Goal: Book appointment/travel/reservation

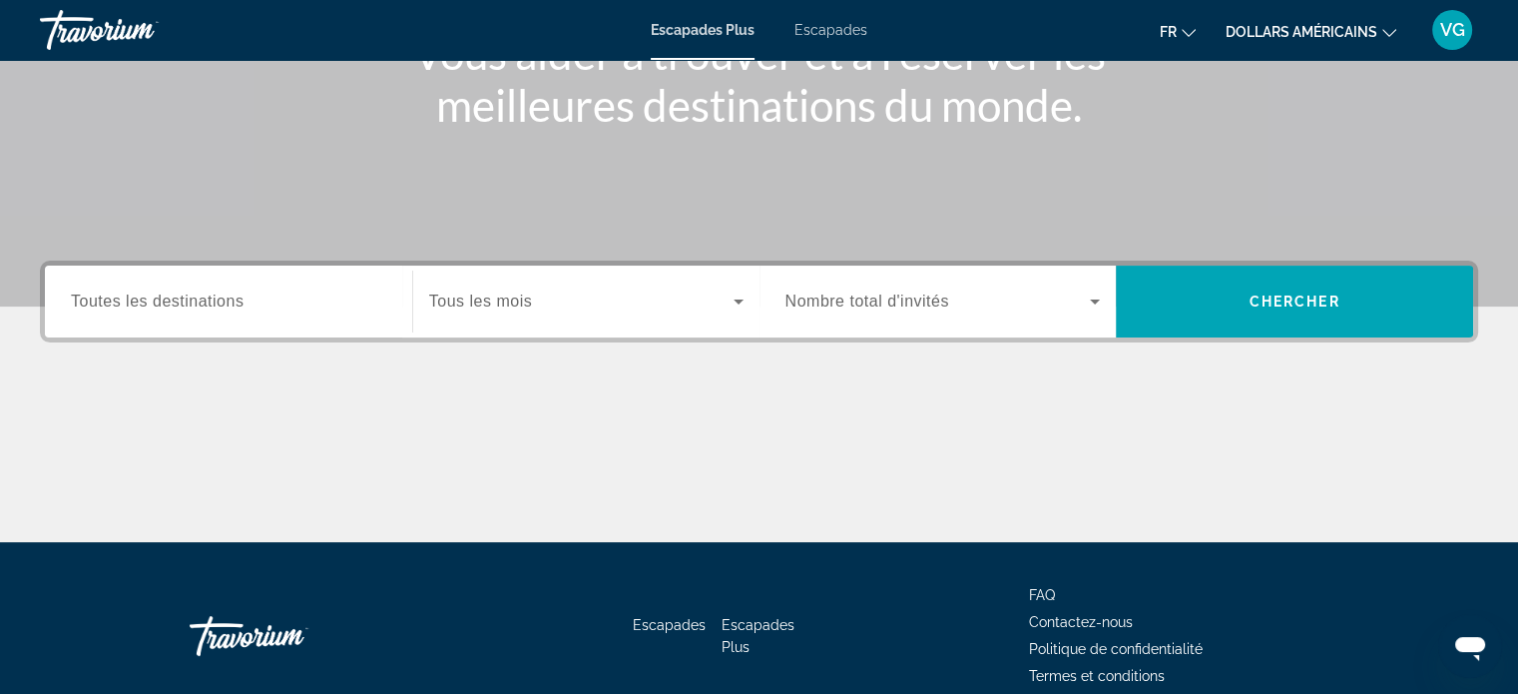
scroll to position [384, 0]
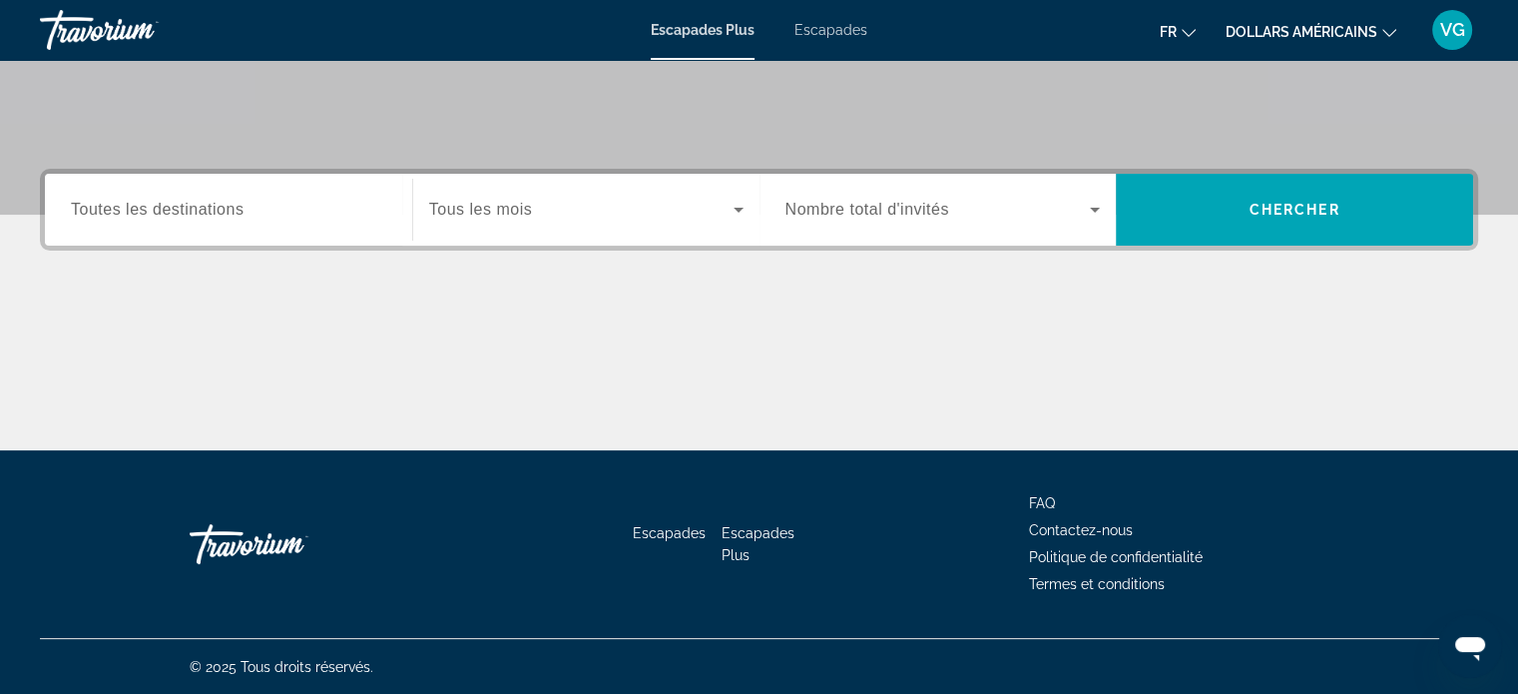
click at [192, 196] on div "Destination Toutes les destinations" at bounding box center [228, 210] width 315 height 57
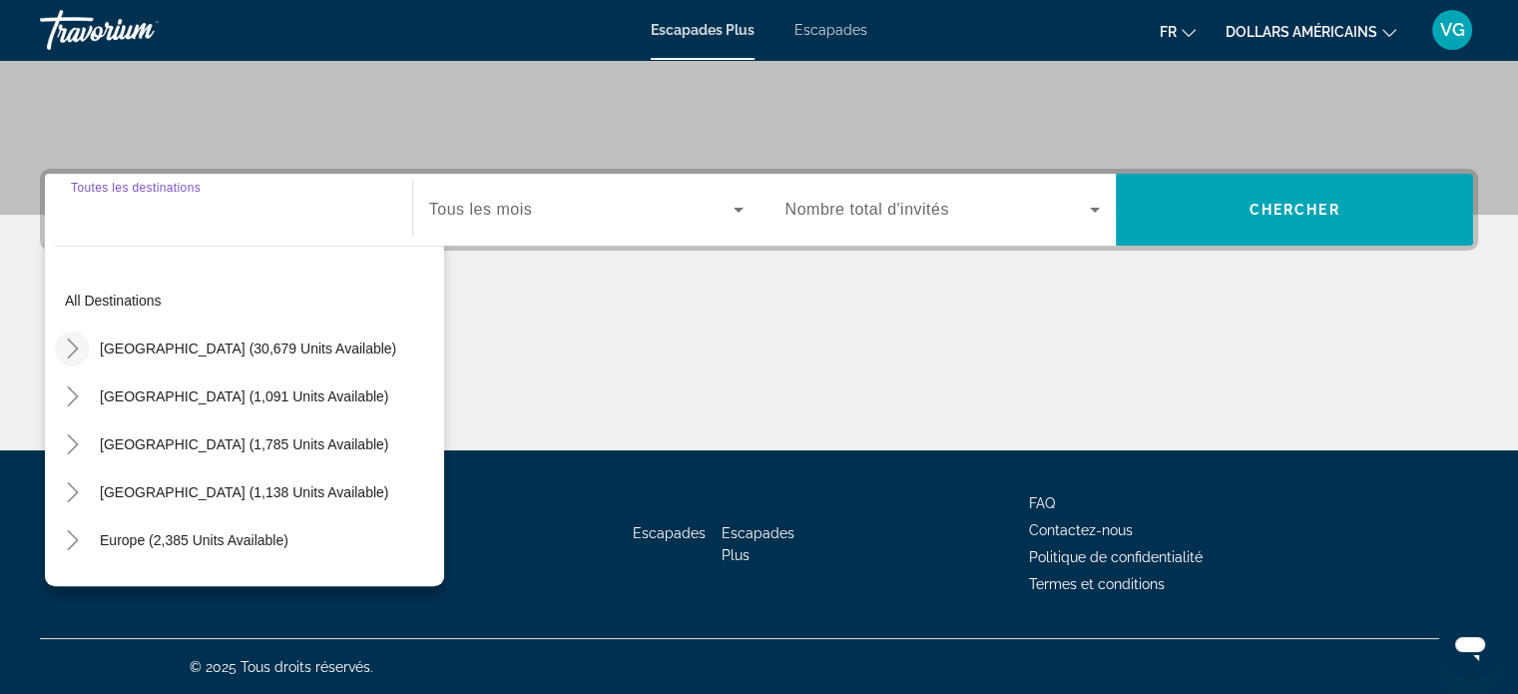
click at [77, 338] on icon "Toggle United States (30,679 units available)" at bounding box center [73, 348] width 20 height 20
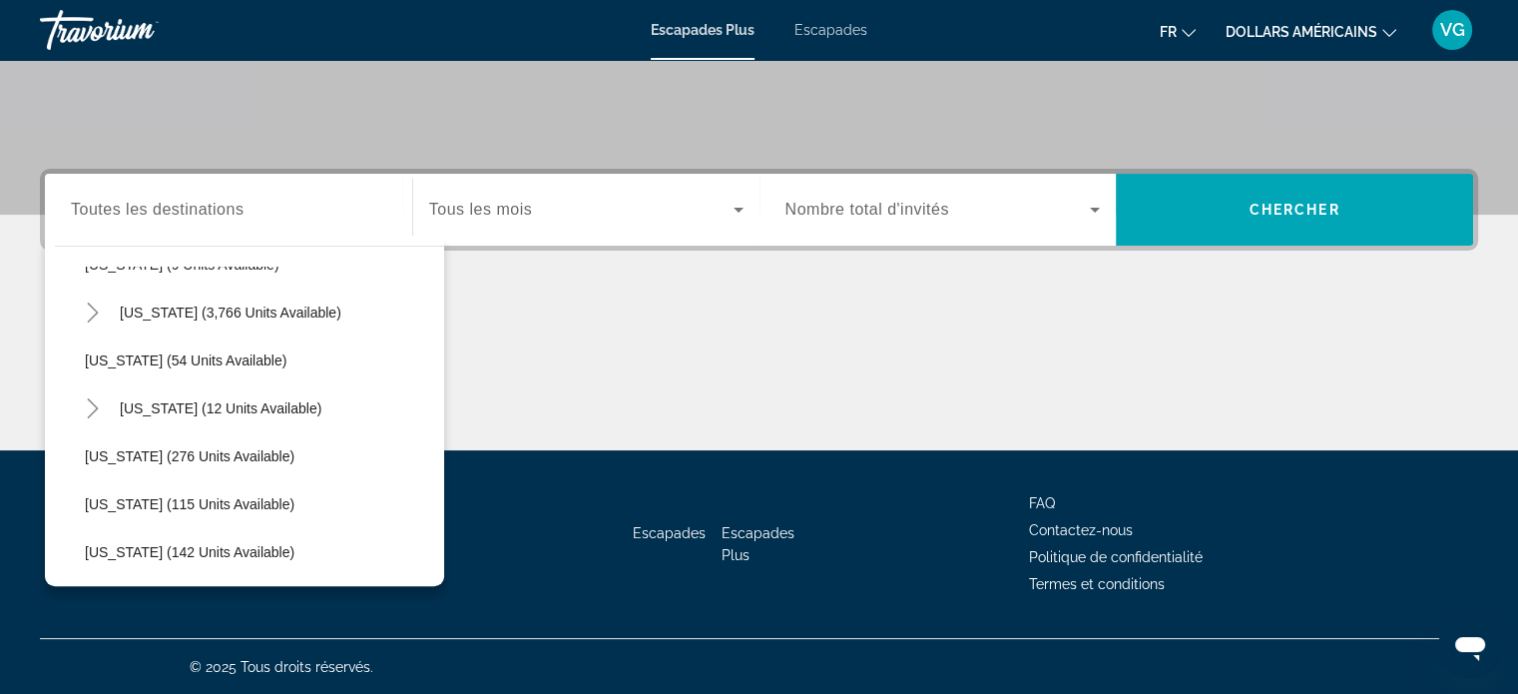
scroll to position [357, 0]
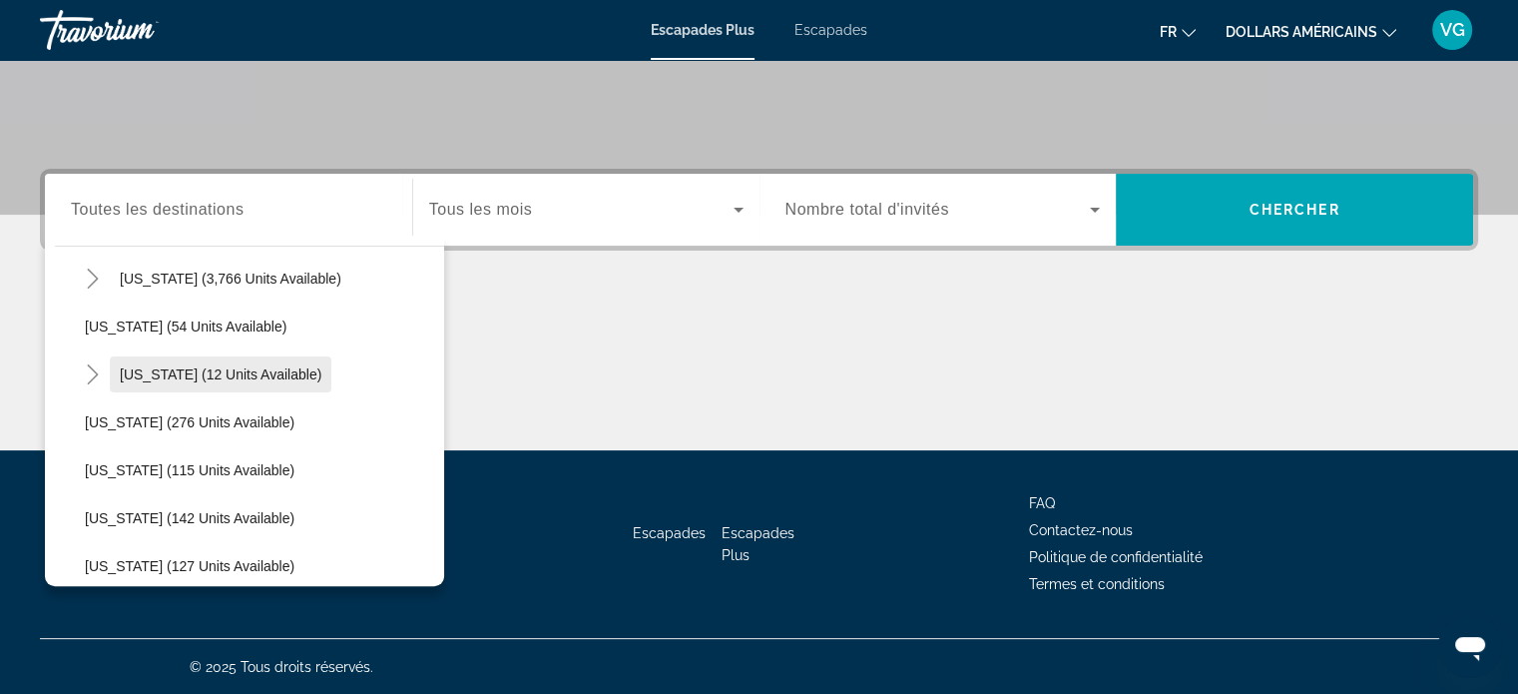
click at [256, 374] on span "[US_STATE] (12 units available)" at bounding box center [221, 374] width 202 height 16
type input "**********"
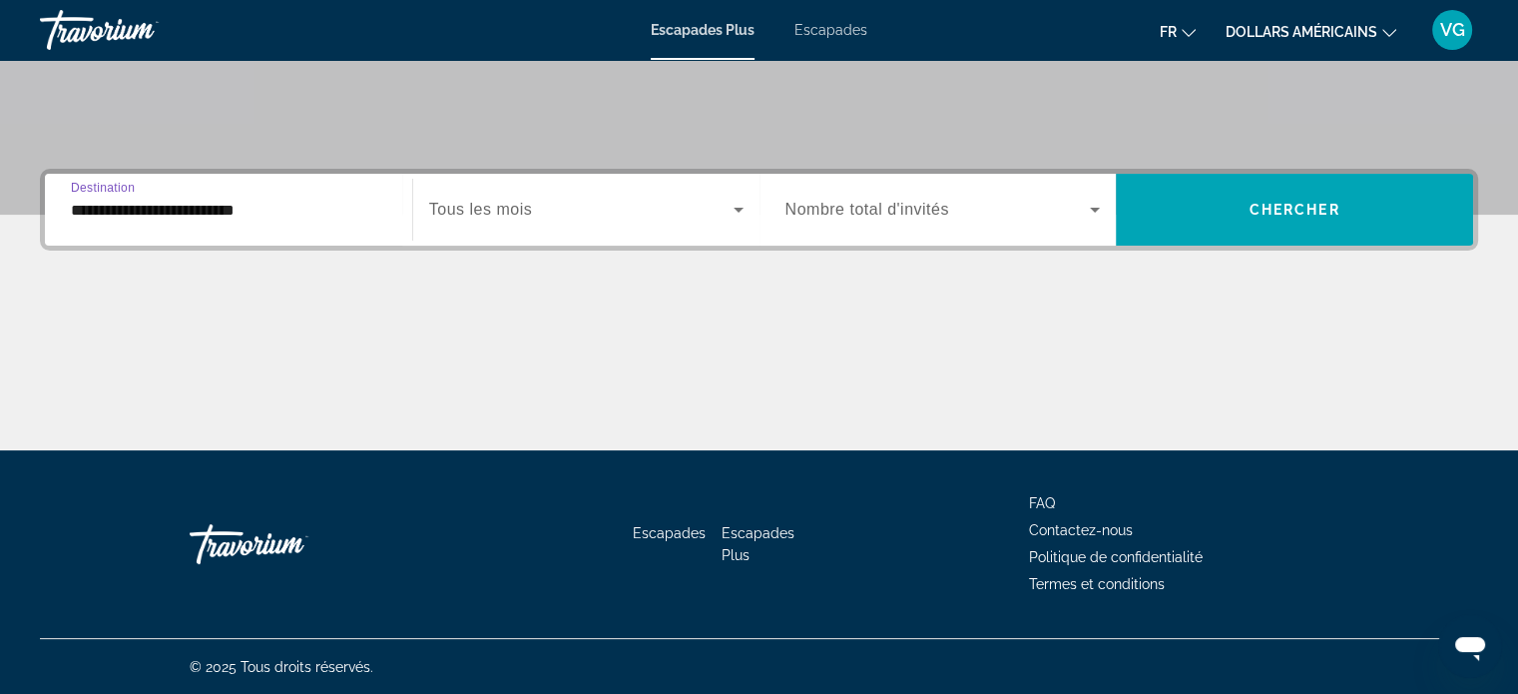
click at [594, 213] on span "Widget de recherche" at bounding box center [581, 210] width 304 height 24
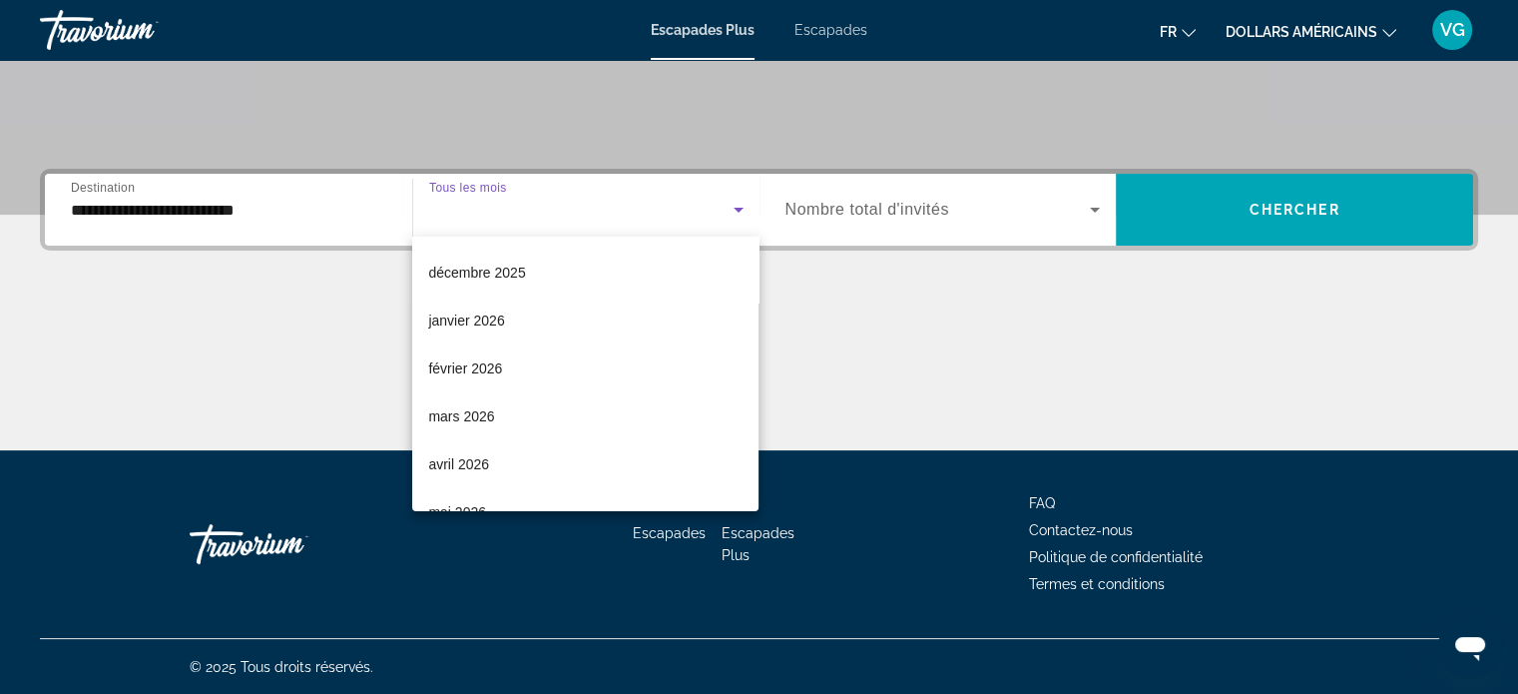
scroll to position [200, 0]
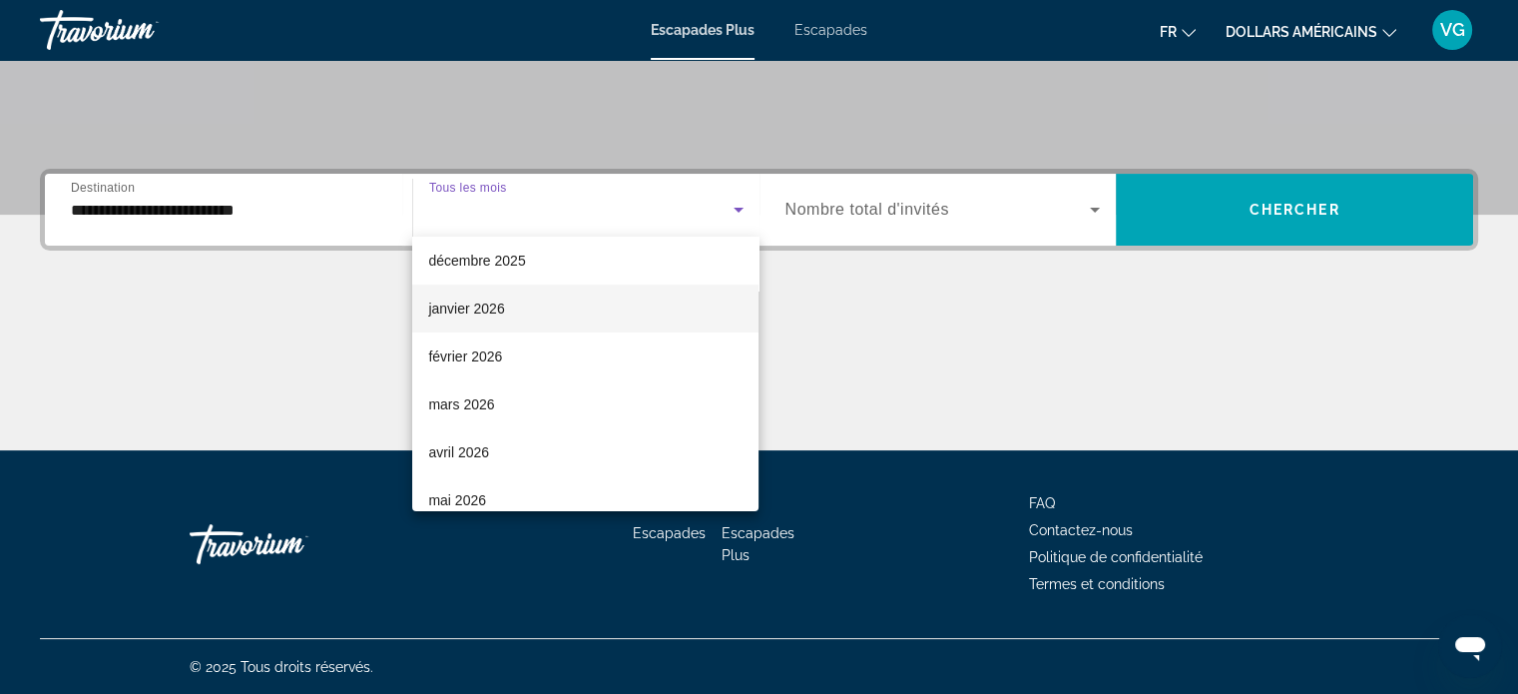
click at [529, 314] on mat-option "janvier 2026" at bounding box center [585, 308] width 346 height 48
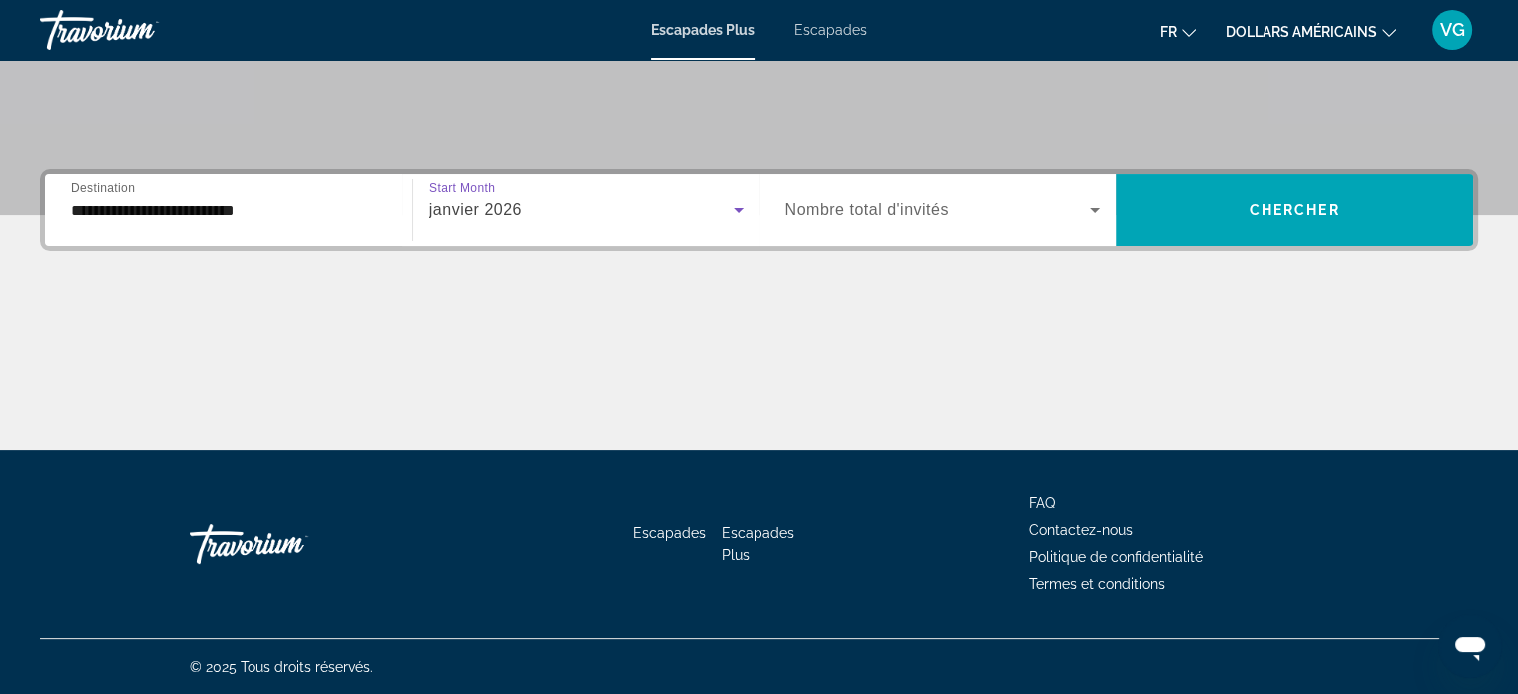
click at [938, 198] on span "Widget de recherche" at bounding box center [937, 210] width 305 height 24
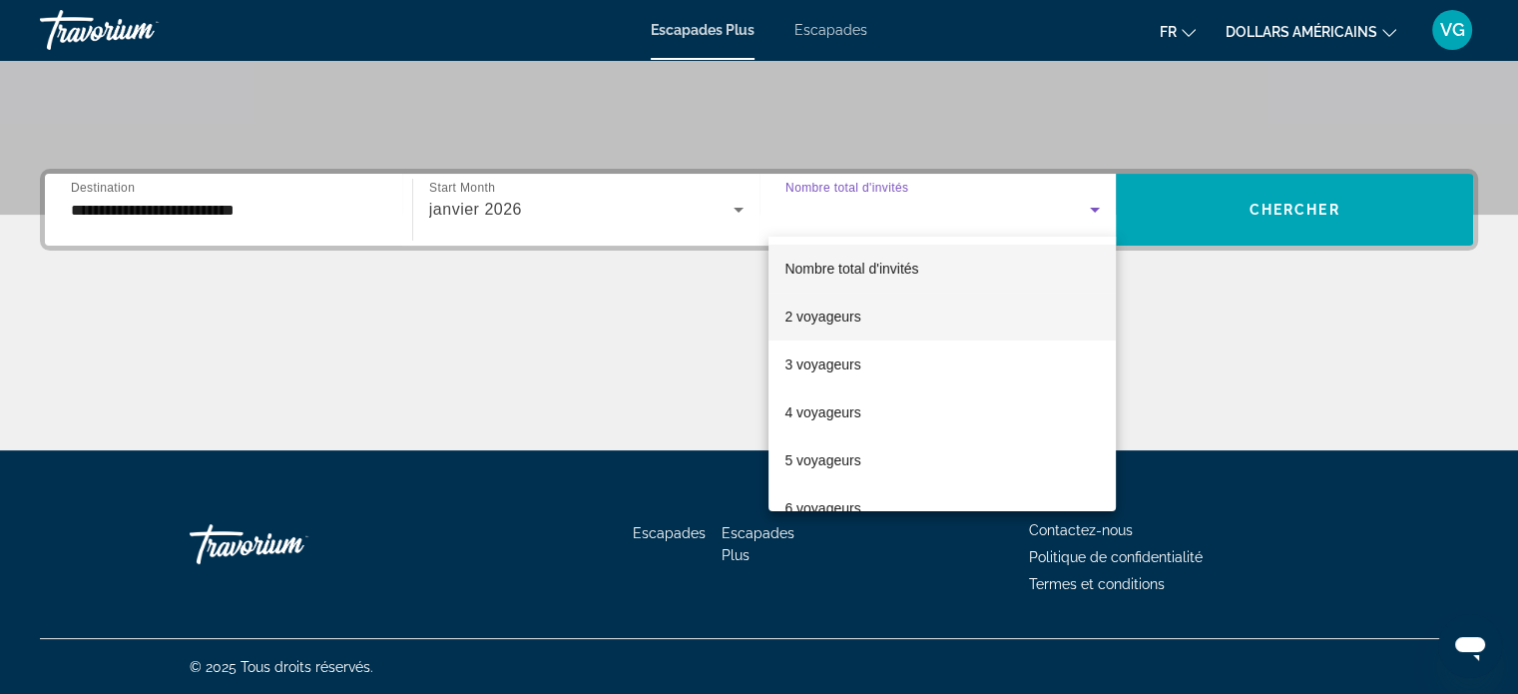
click at [914, 318] on mat-option "2 voyageurs" at bounding box center [942, 316] width 347 height 48
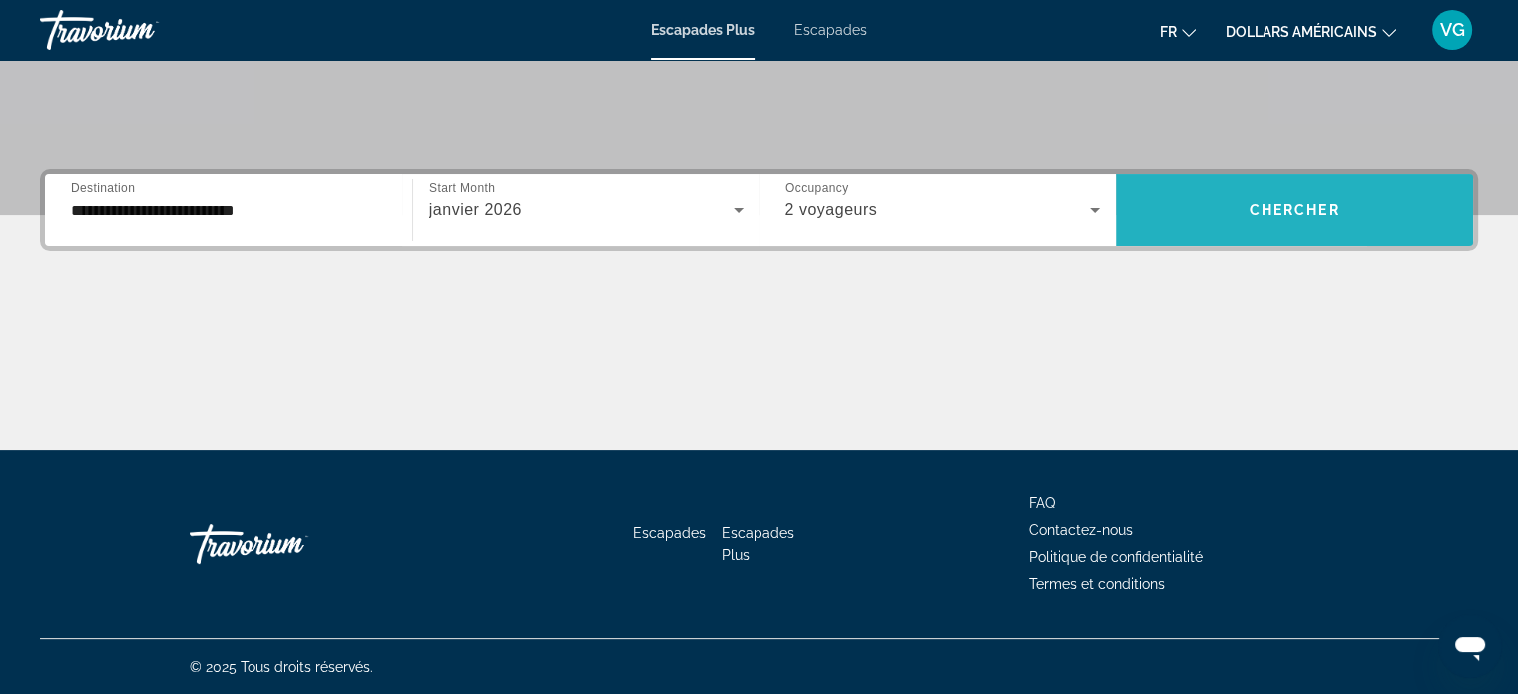
click at [1377, 216] on span "Widget de recherche" at bounding box center [1294, 210] width 357 height 48
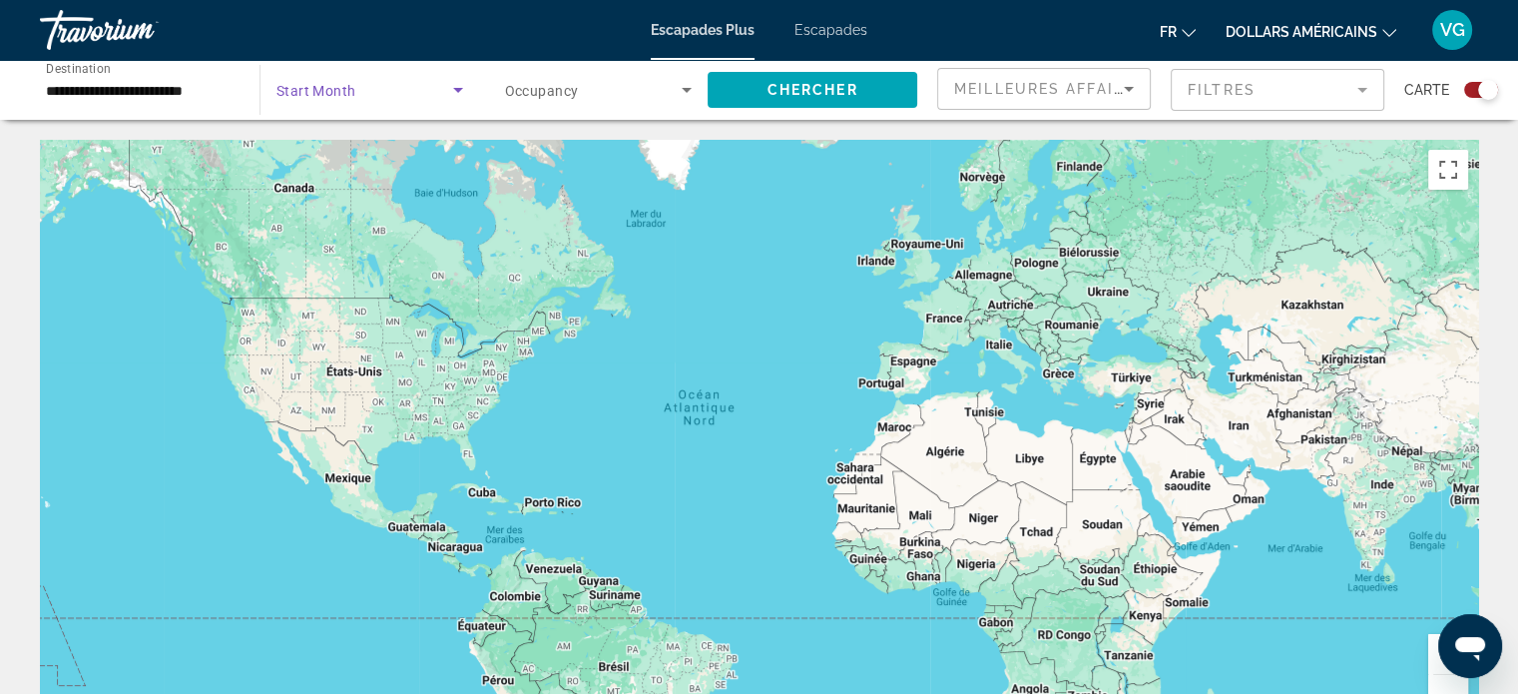
click at [359, 95] on span "Search widget" at bounding box center [364, 90] width 177 height 24
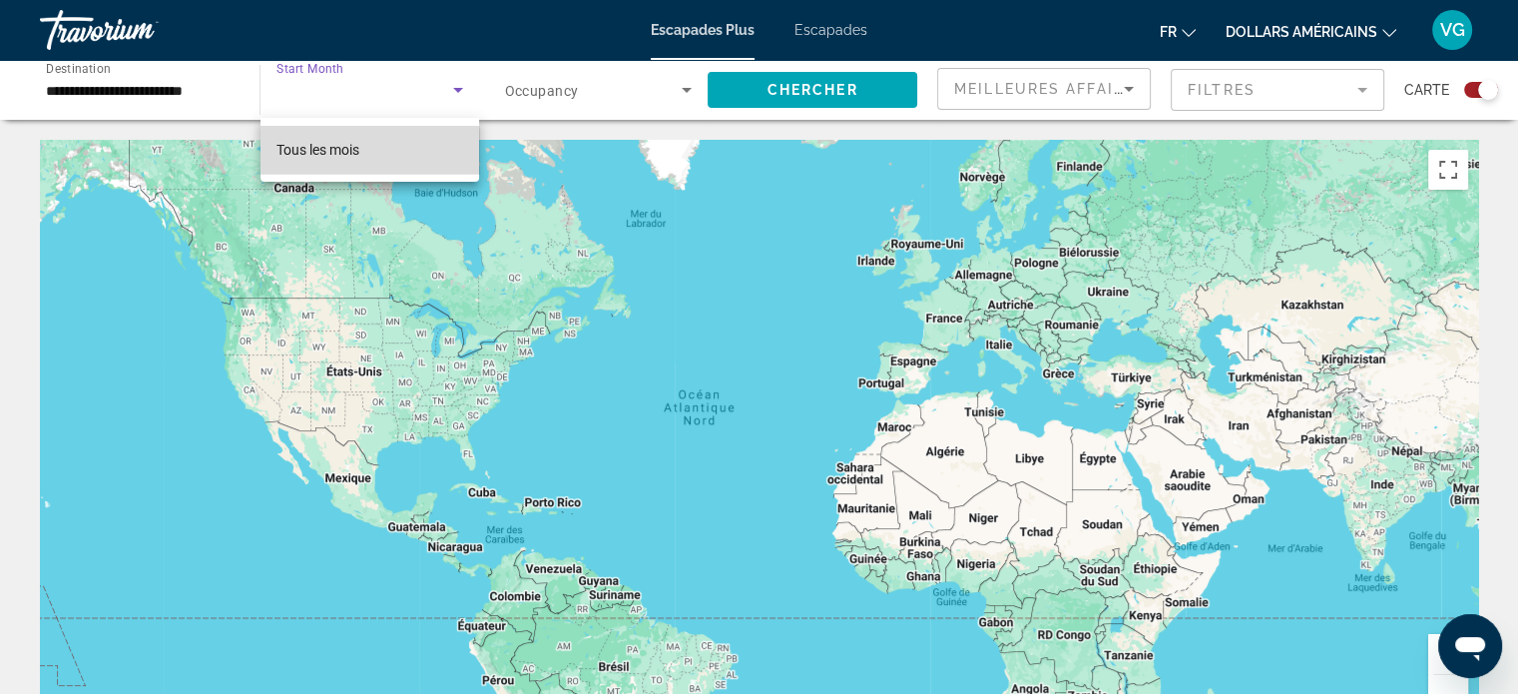
click at [340, 163] on mat-option "Tous les mois" at bounding box center [369, 150] width 219 height 48
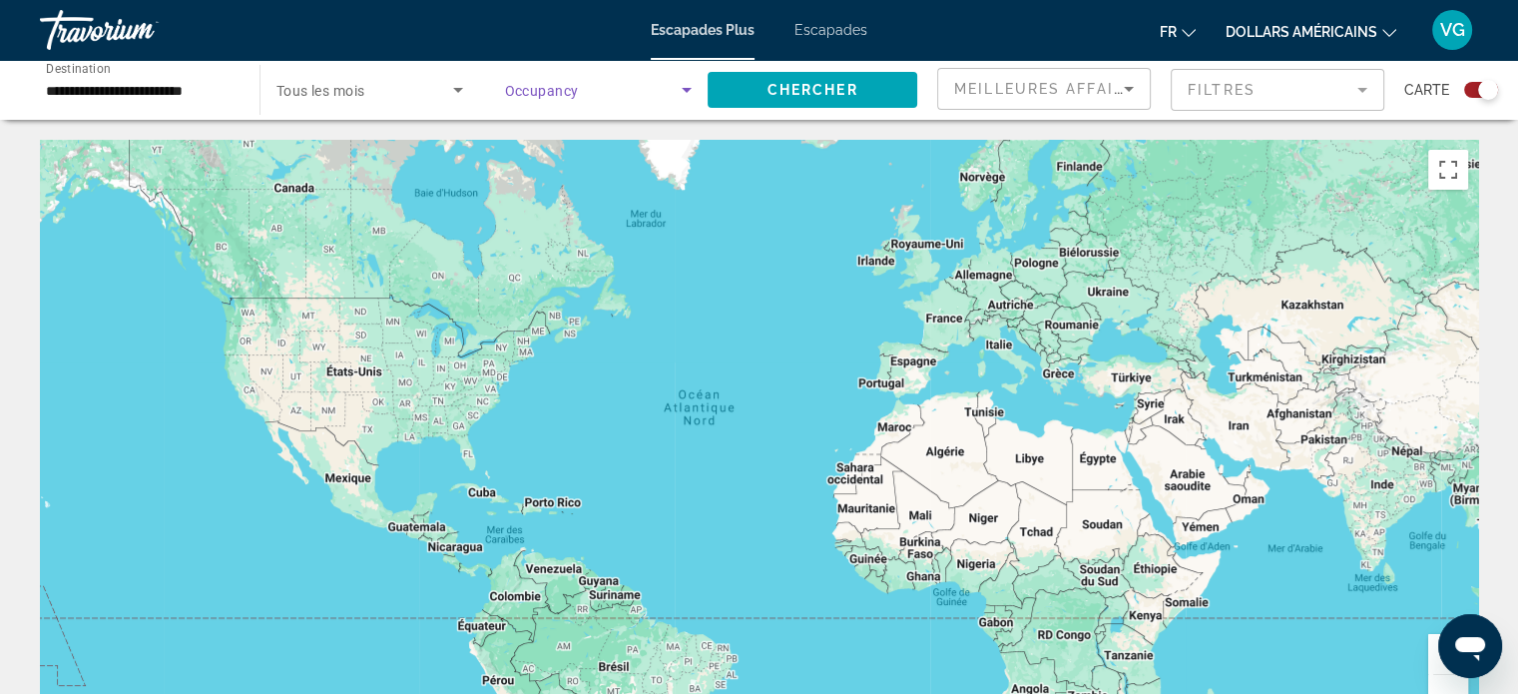
click at [633, 95] on span "Search widget" at bounding box center [594, 90] width 178 height 24
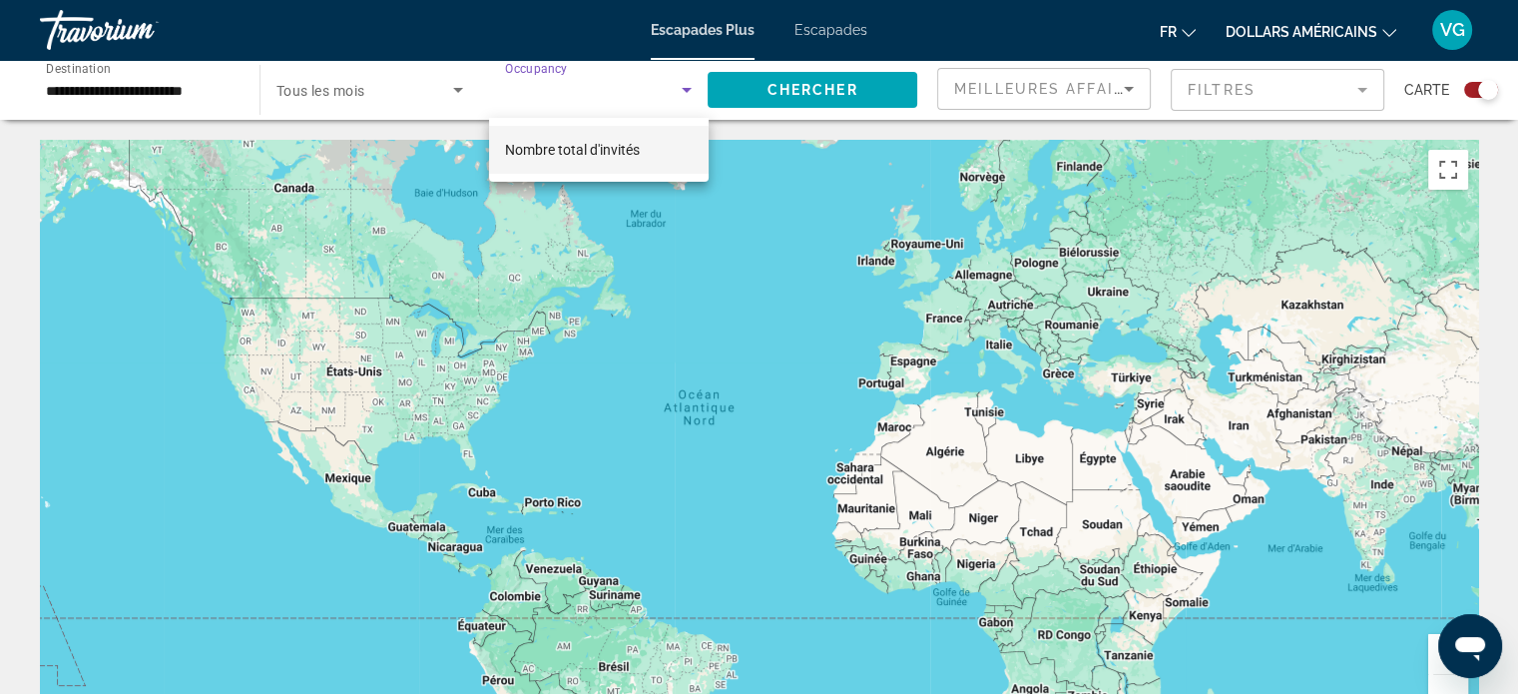
click at [595, 149] on font "Nombre total d'invités" at bounding box center [572, 150] width 135 height 16
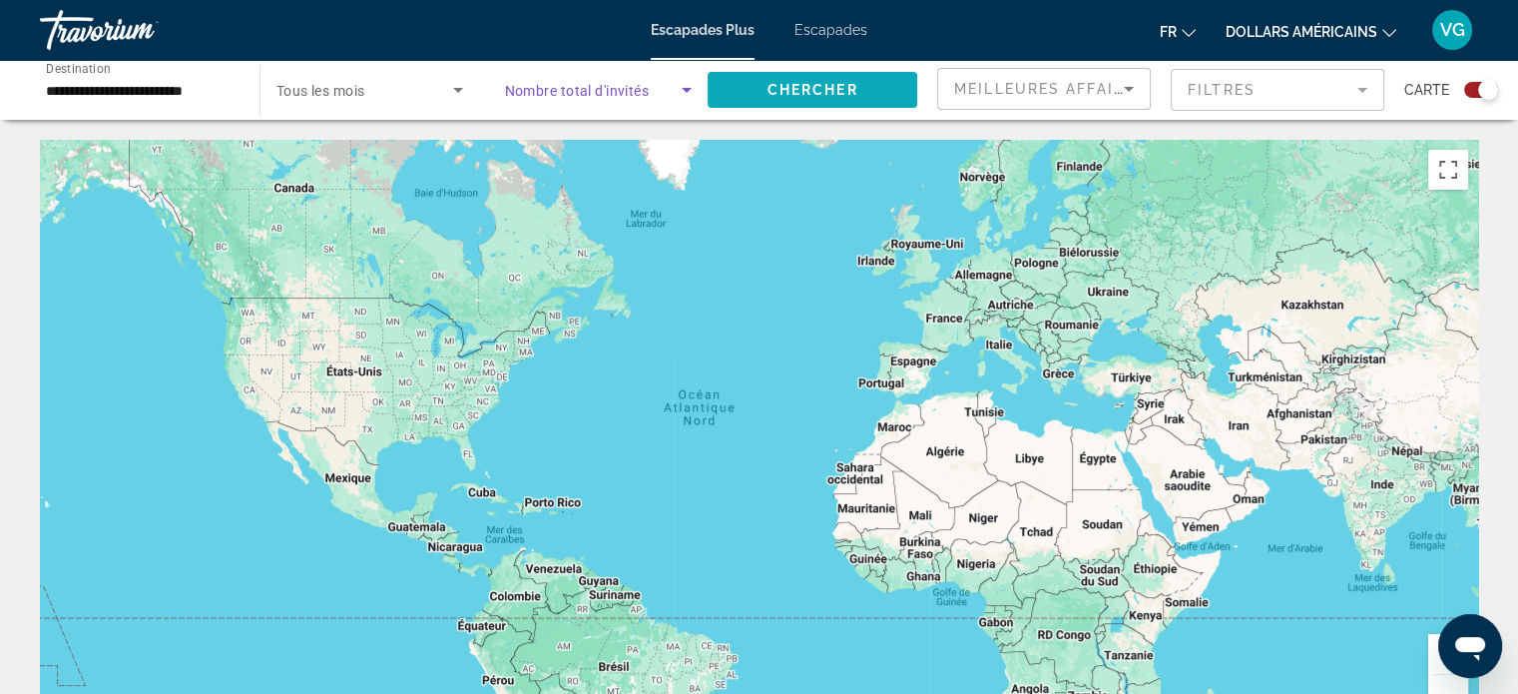
click at [779, 99] on span "Search widget" at bounding box center [813, 90] width 210 height 48
click at [311, 94] on span "Tous les mois" at bounding box center [320, 91] width 89 height 16
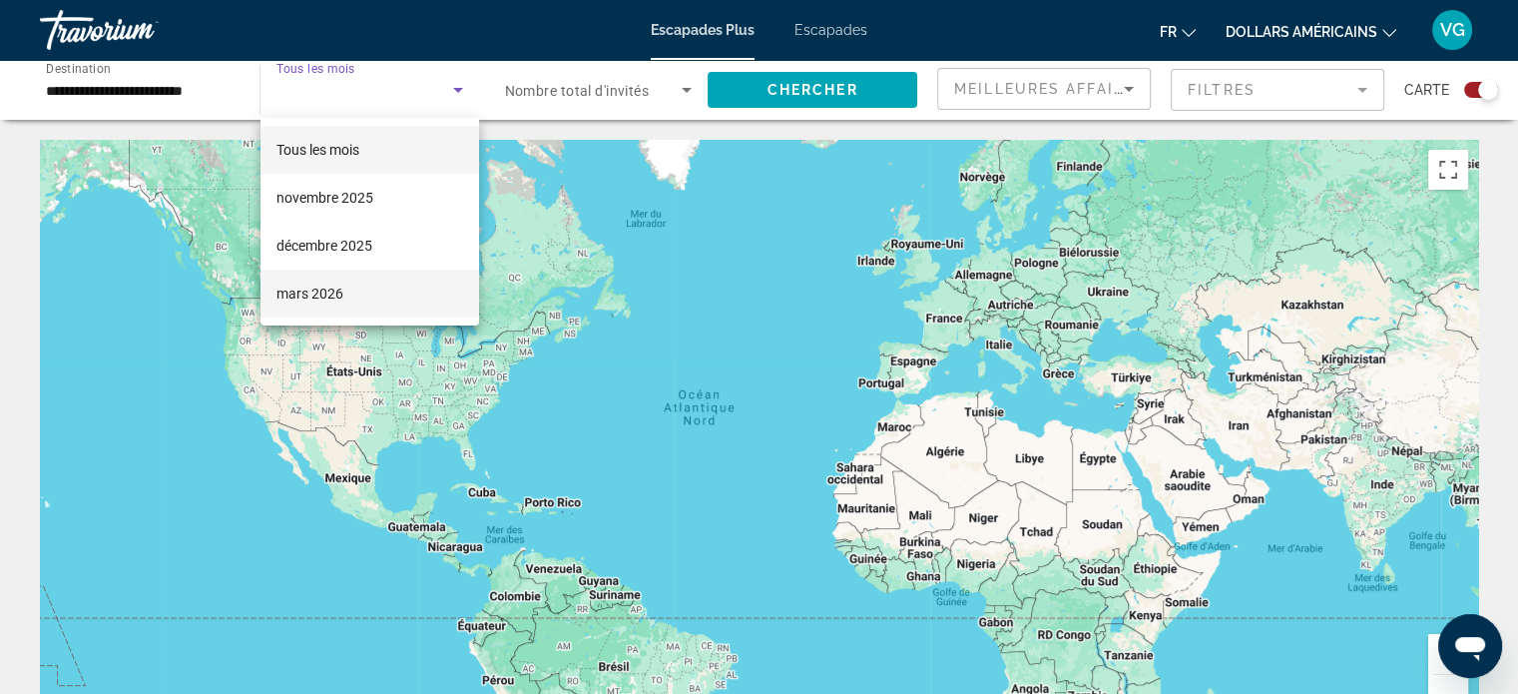
scroll to position [200, 0]
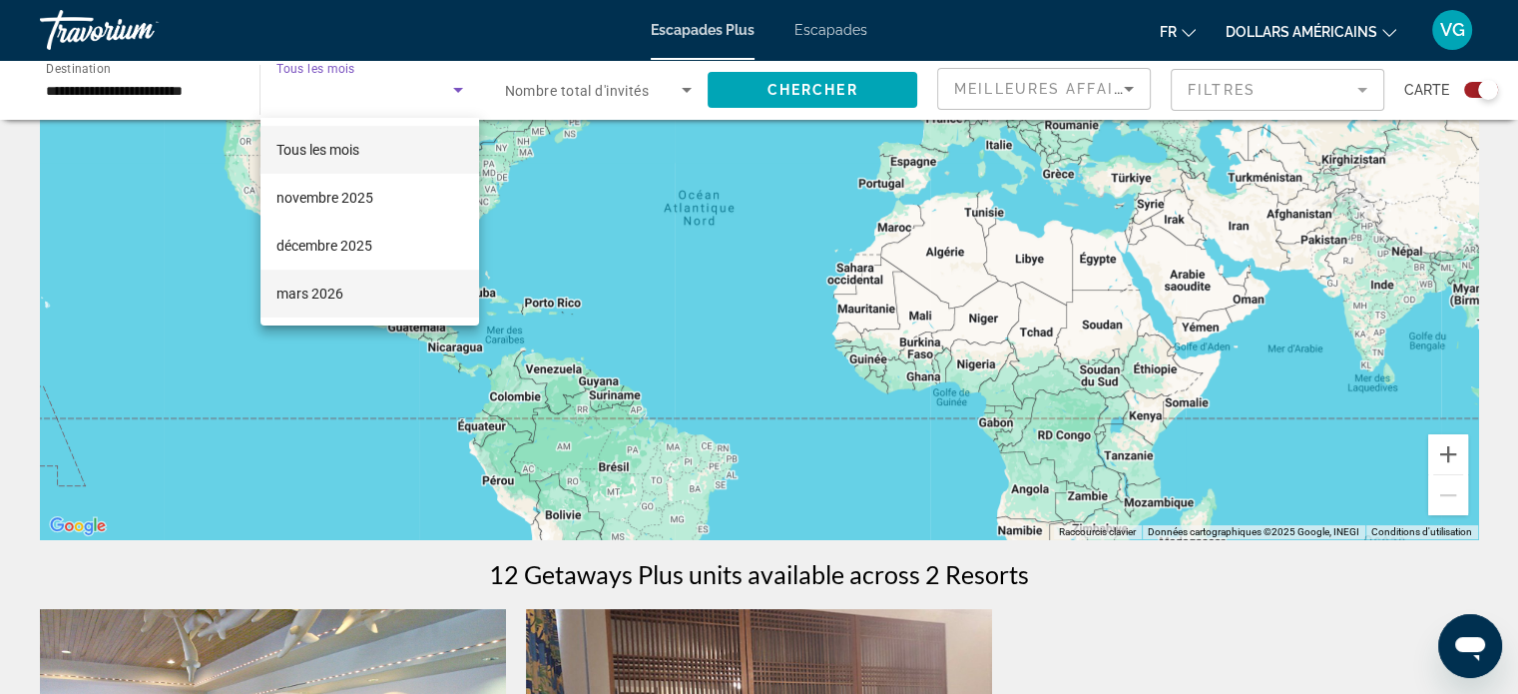
click at [324, 282] on span "mars 2026" at bounding box center [309, 293] width 67 height 24
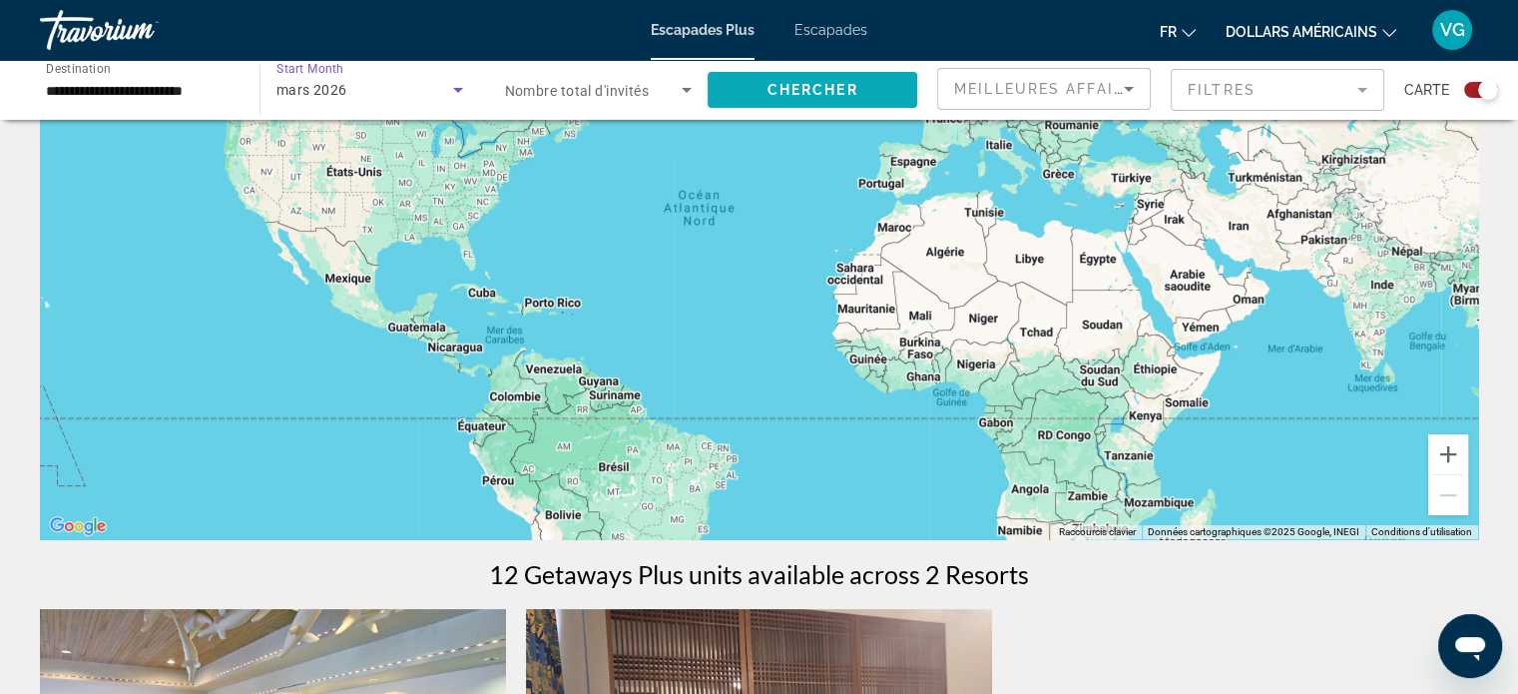
click at [825, 95] on span "Chercher" at bounding box center [813, 90] width 91 height 16
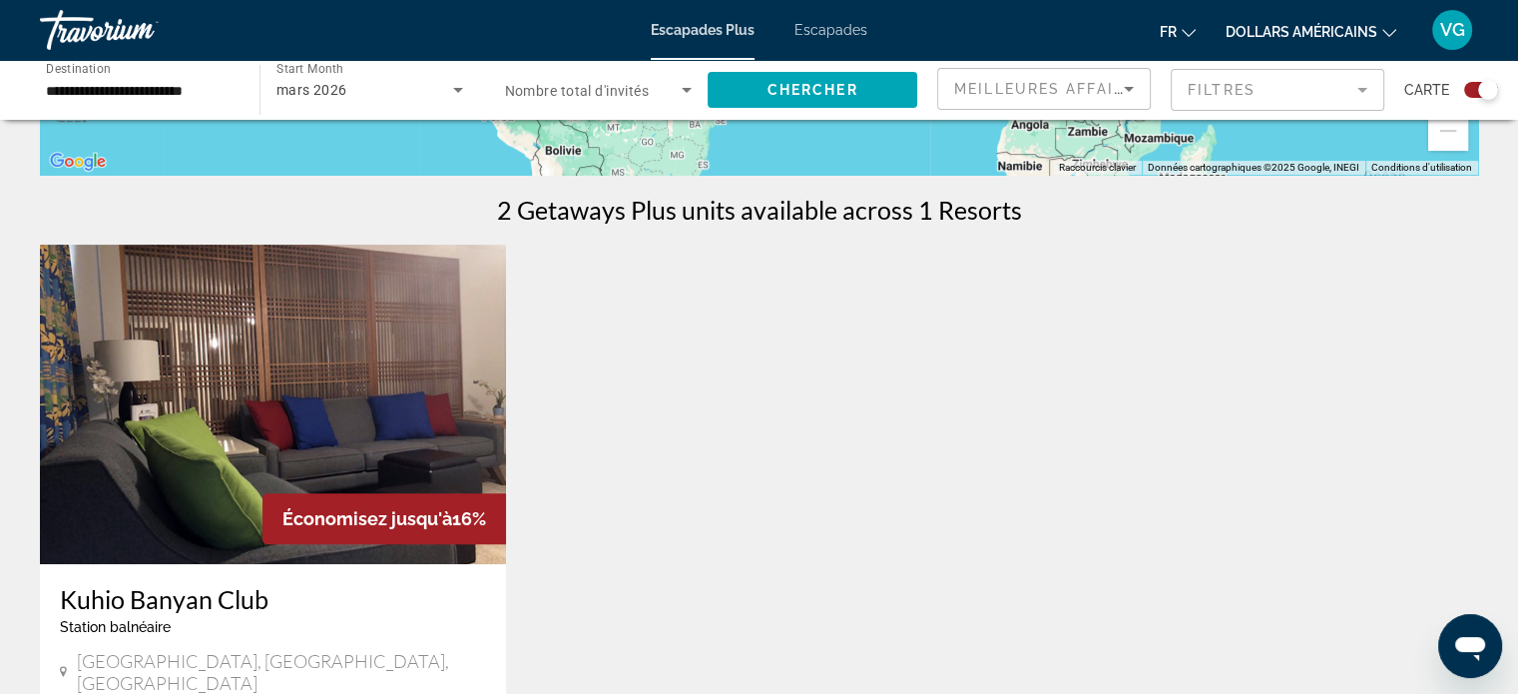
scroll to position [599, 0]
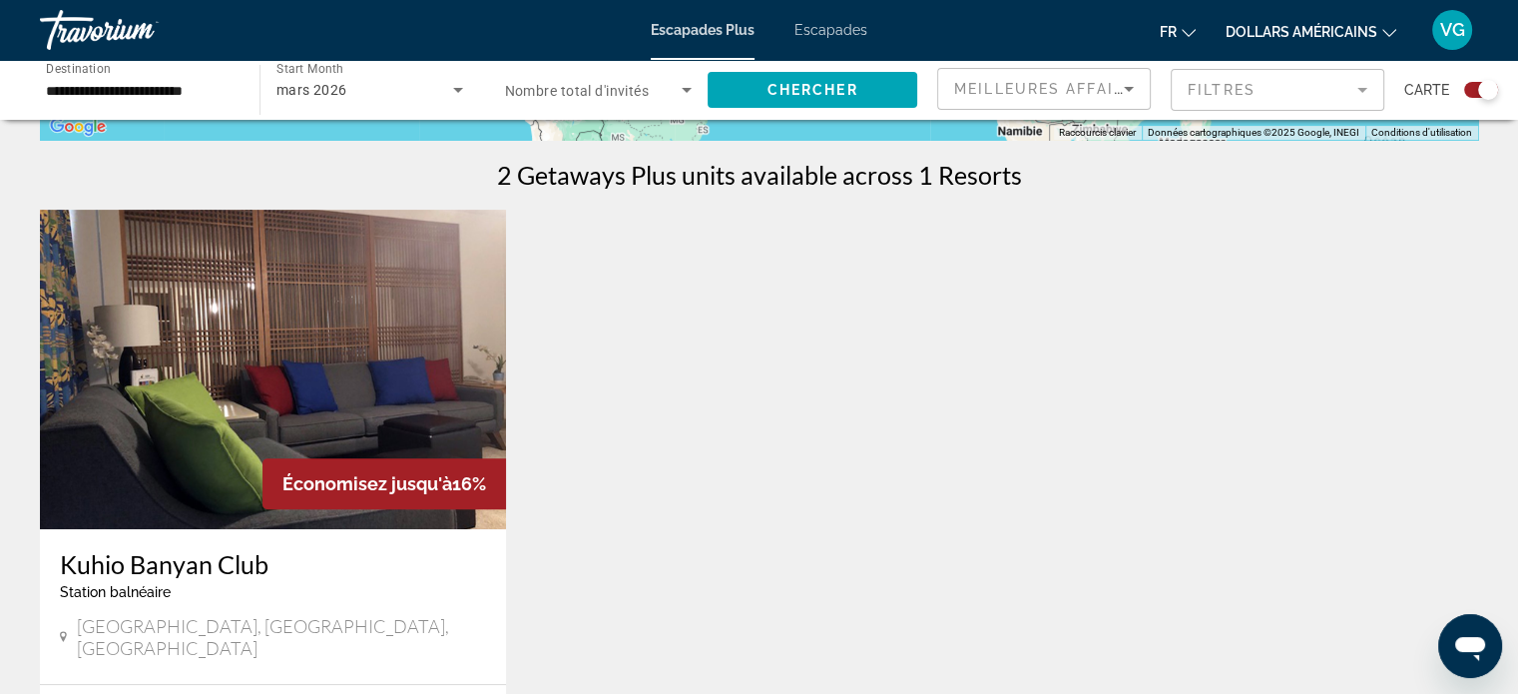
click at [349, 407] on img "Contenu principal" at bounding box center [273, 369] width 466 height 319
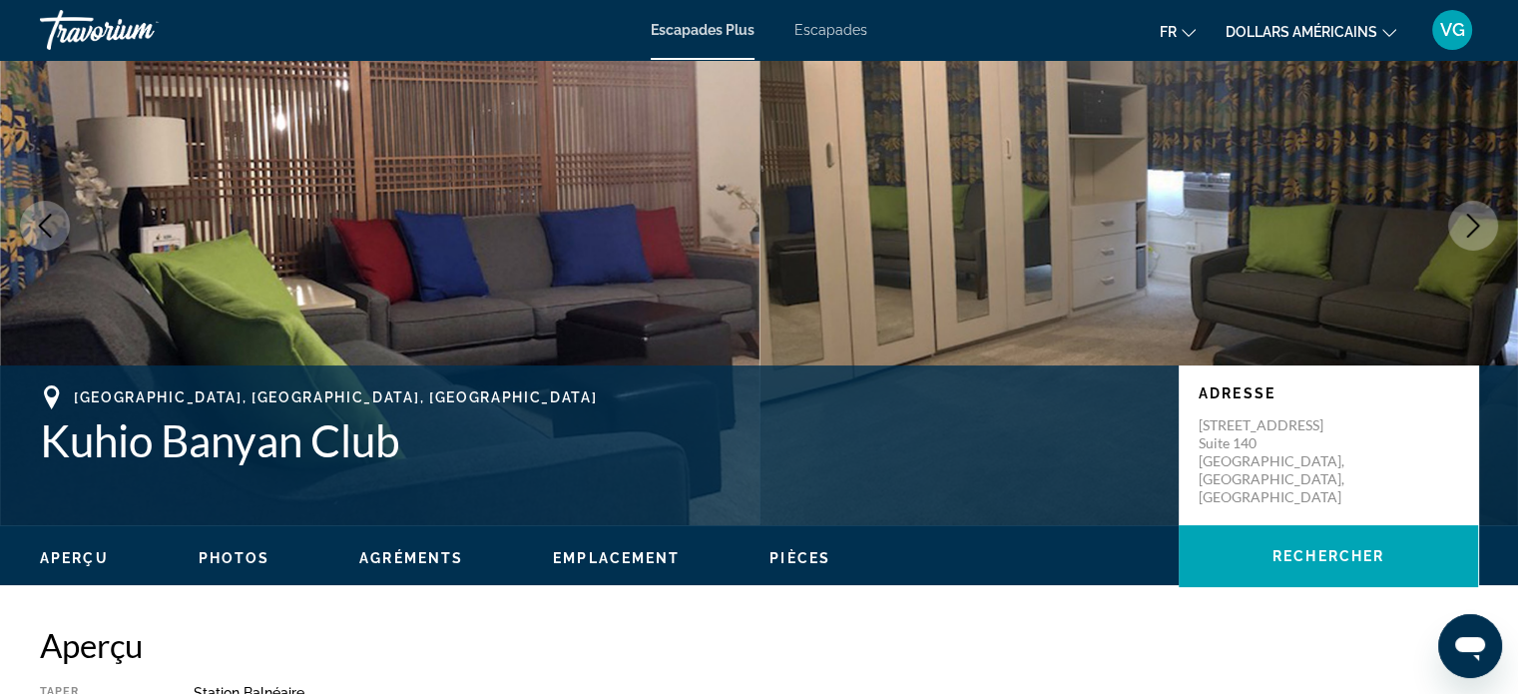
scroll to position [100, 0]
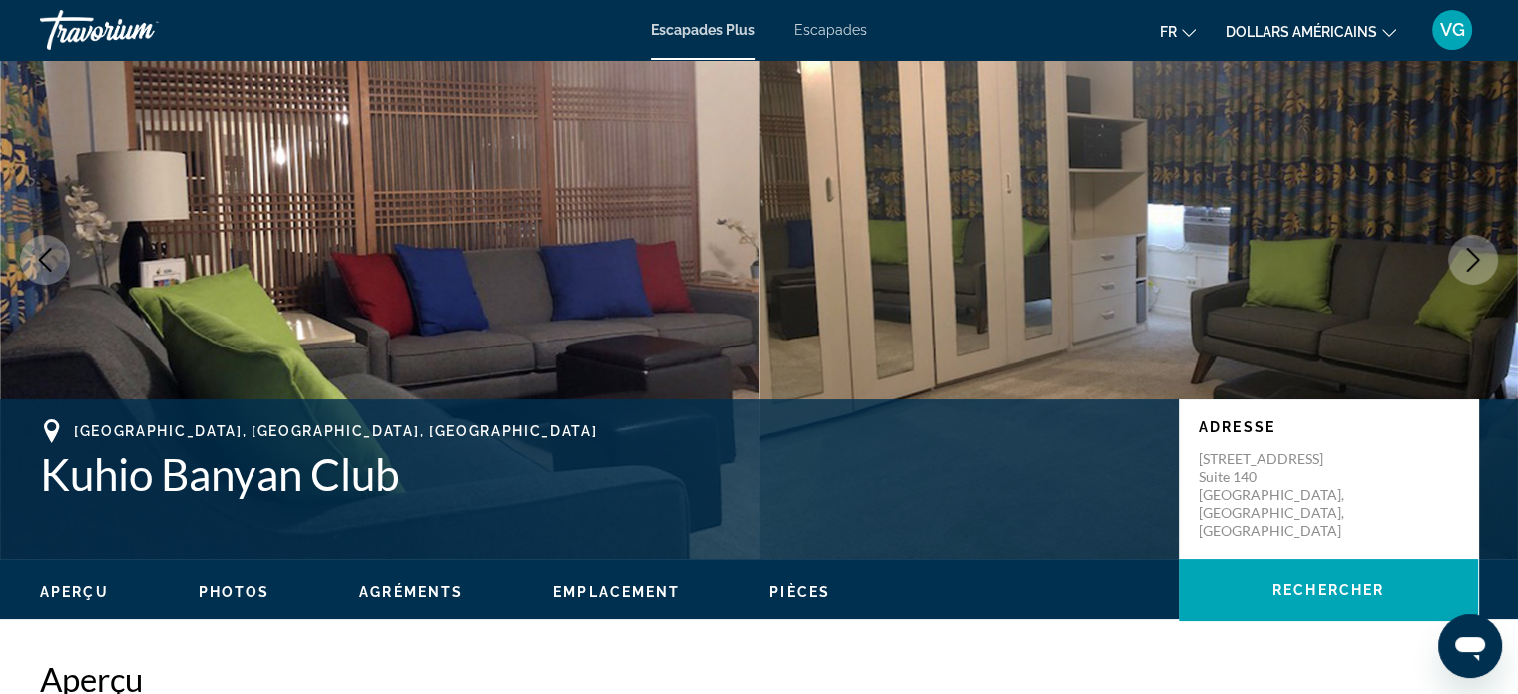
click at [1473, 263] on icon "Next image" at bounding box center [1473, 260] width 13 height 24
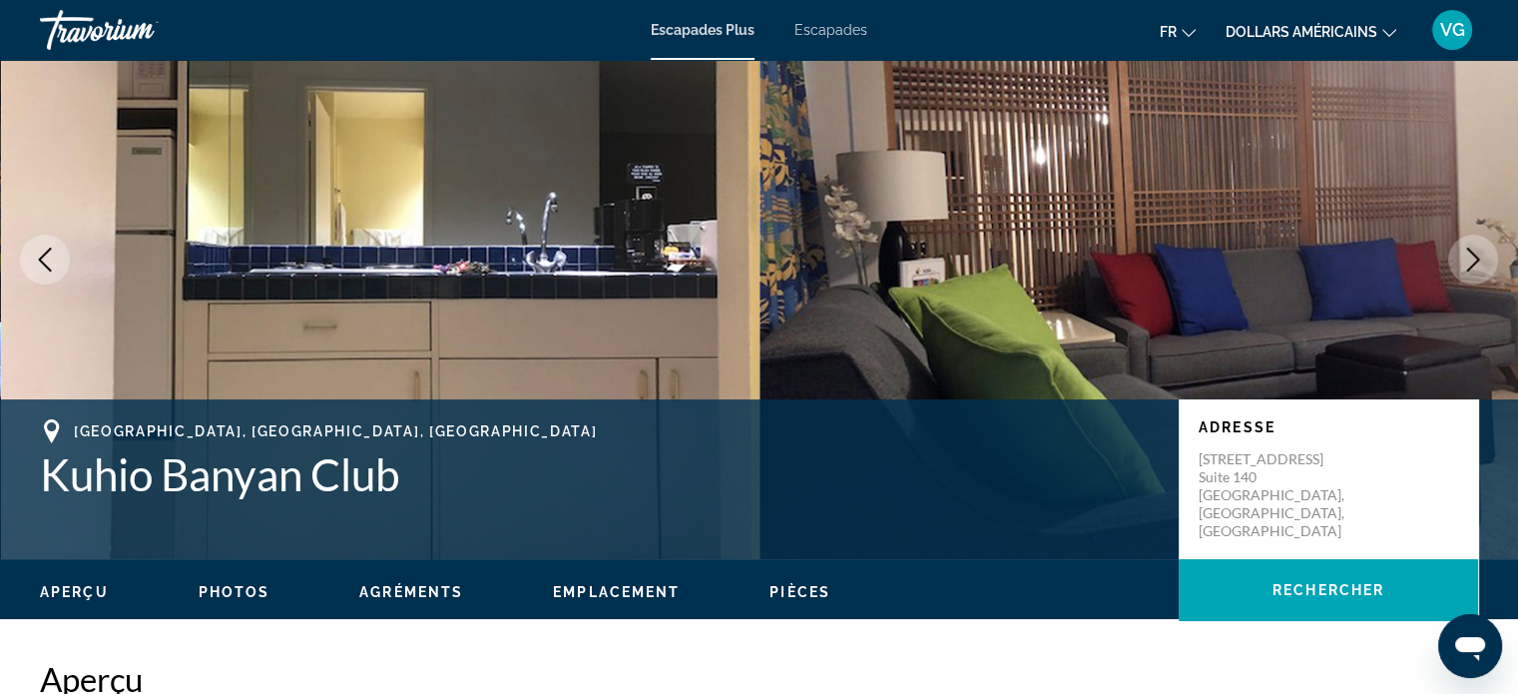
click at [1473, 263] on icon "Next image" at bounding box center [1473, 260] width 13 height 24
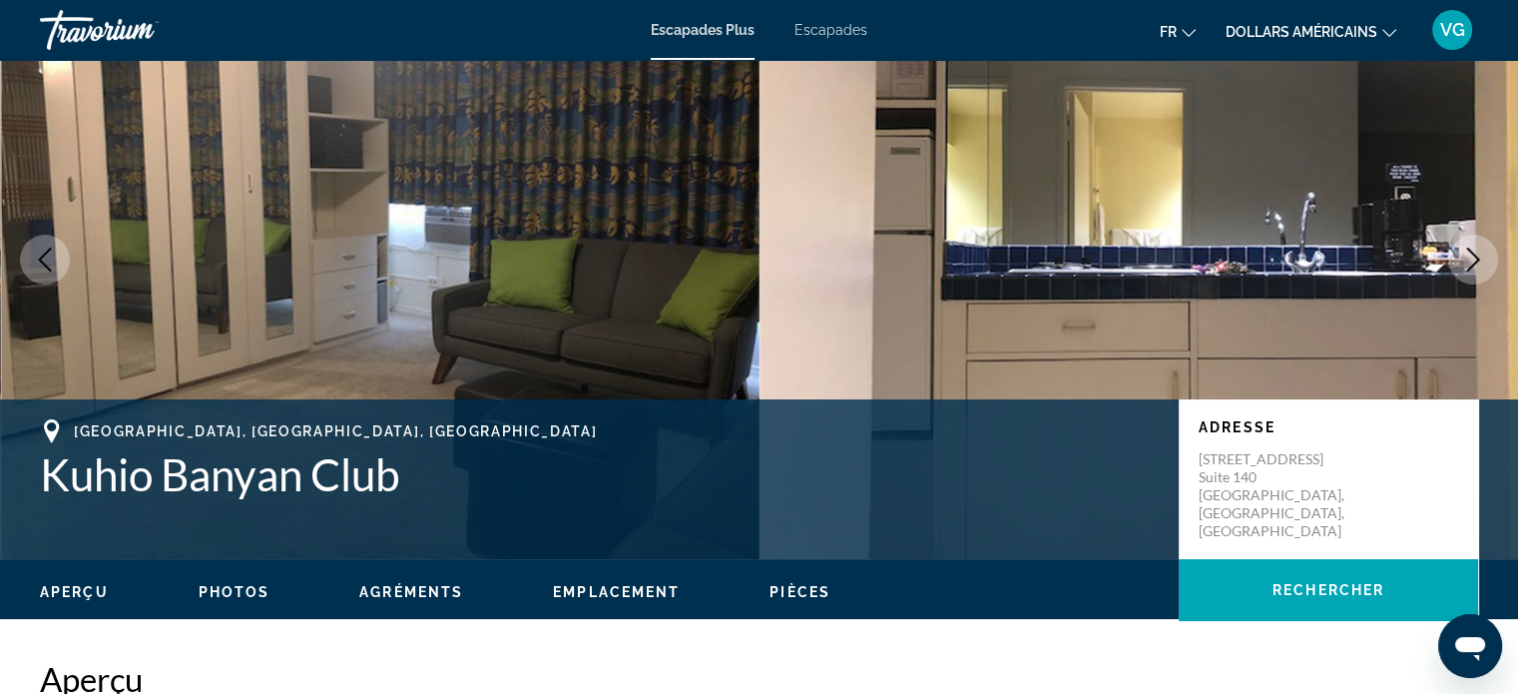
click at [1473, 263] on icon "Next image" at bounding box center [1473, 260] width 13 height 24
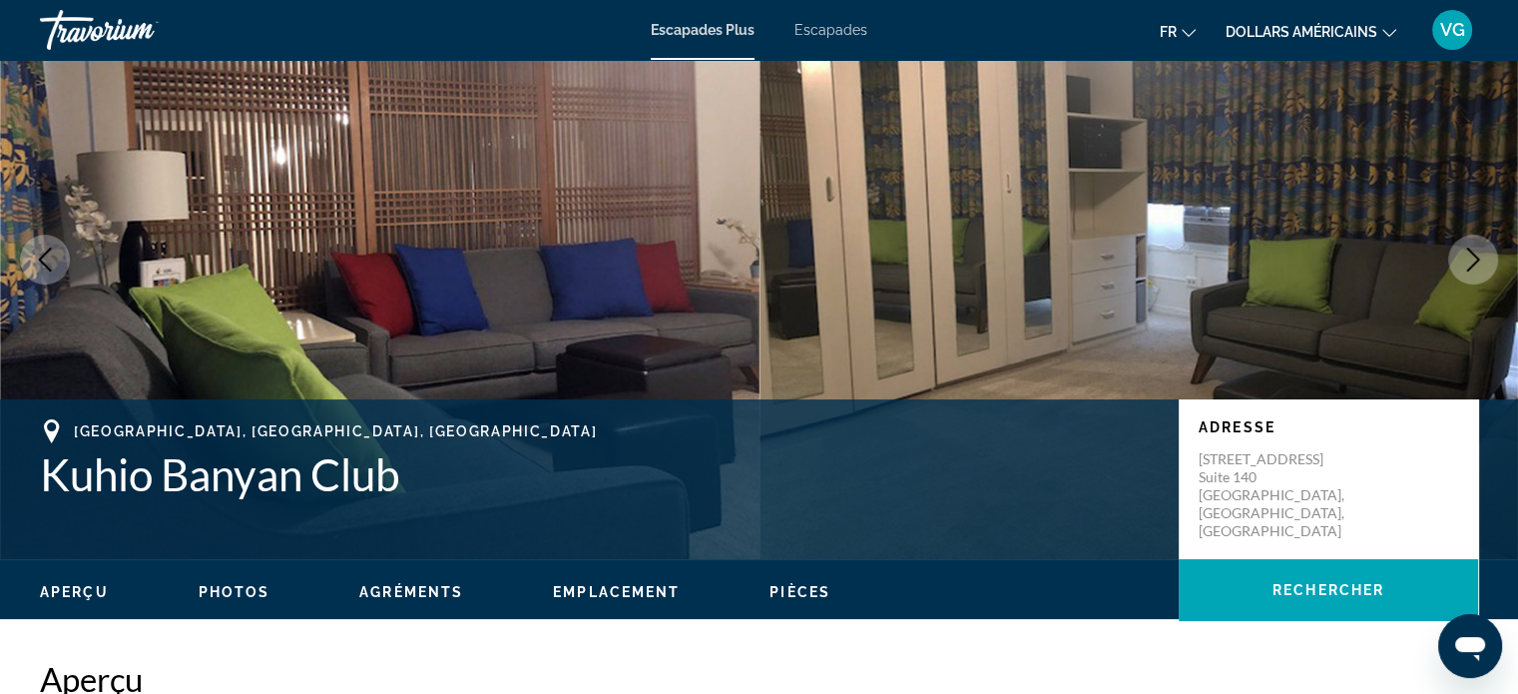
click at [1473, 263] on icon "Next image" at bounding box center [1473, 260] width 13 height 24
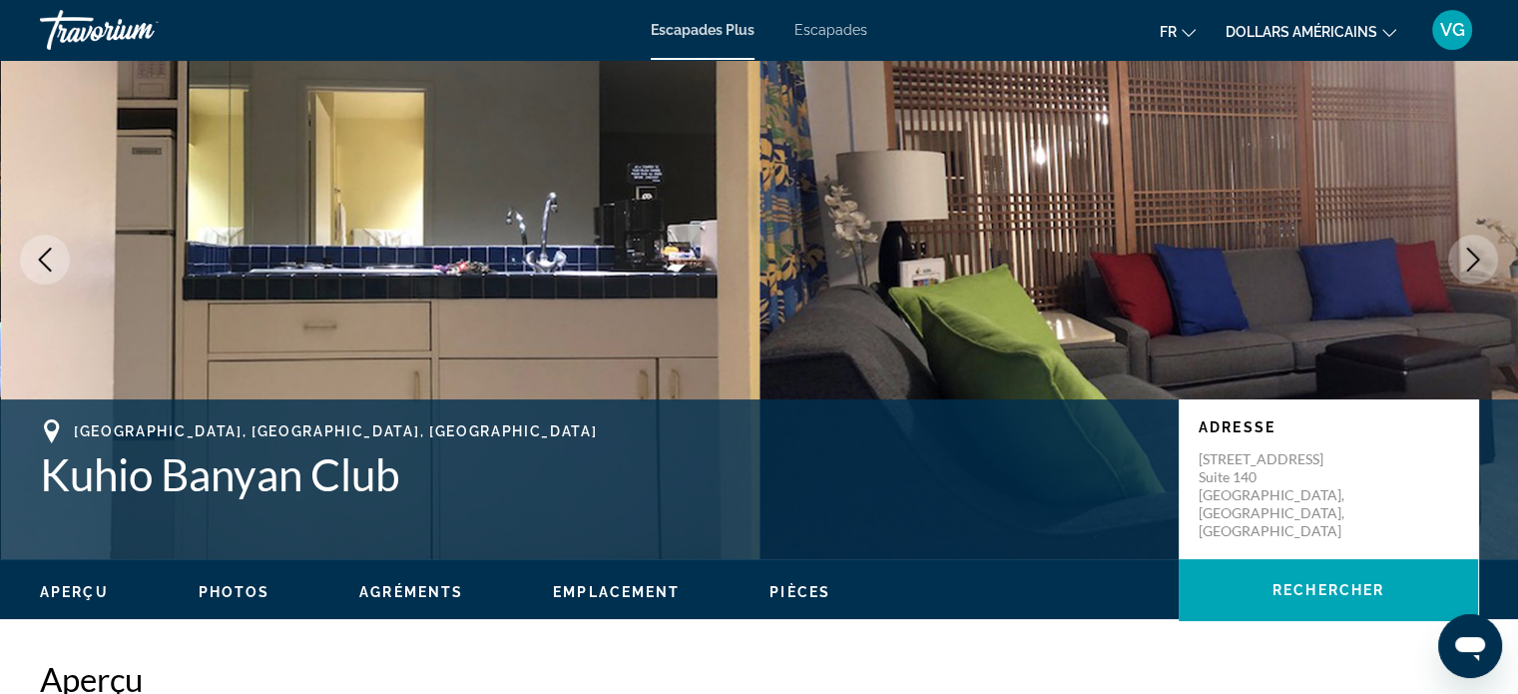
click at [1473, 263] on icon "Next image" at bounding box center [1473, 260] width 13 height 24
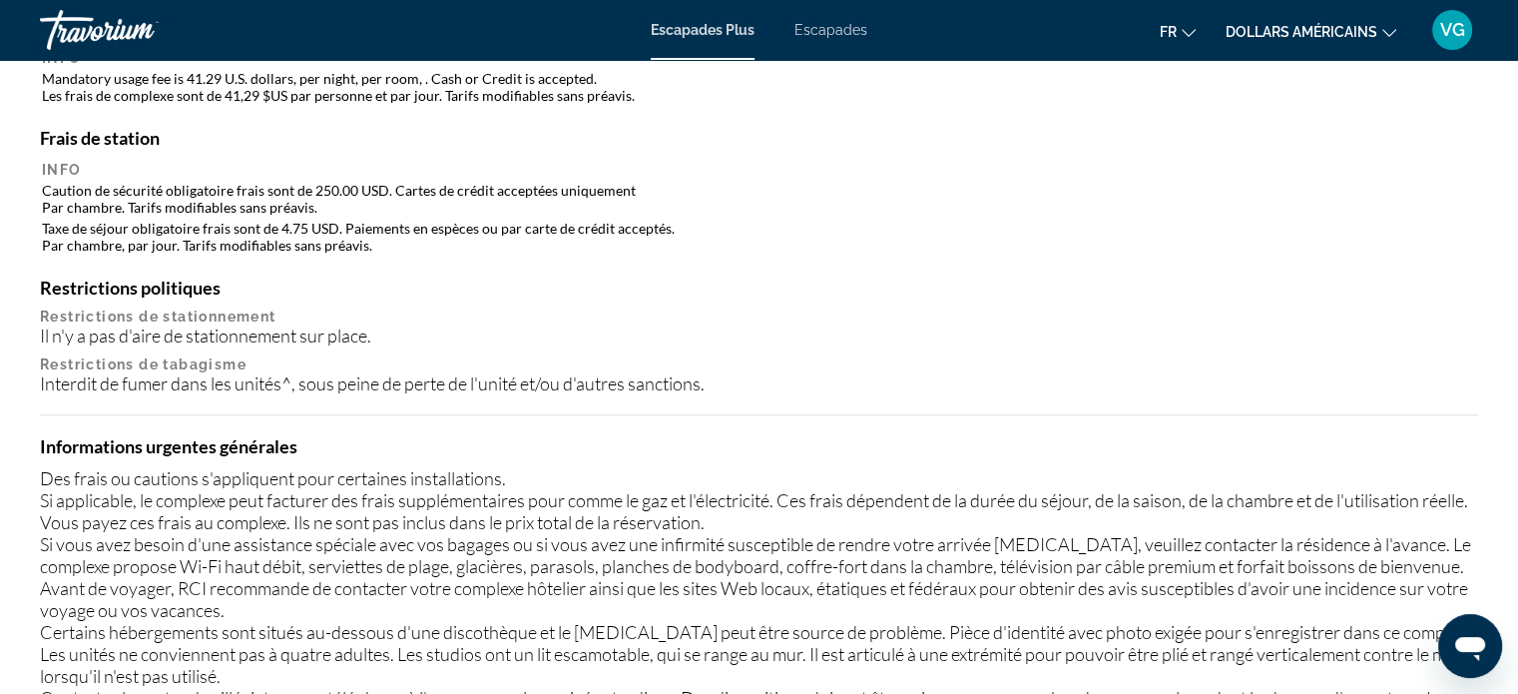
scroll to position [1497, 0]
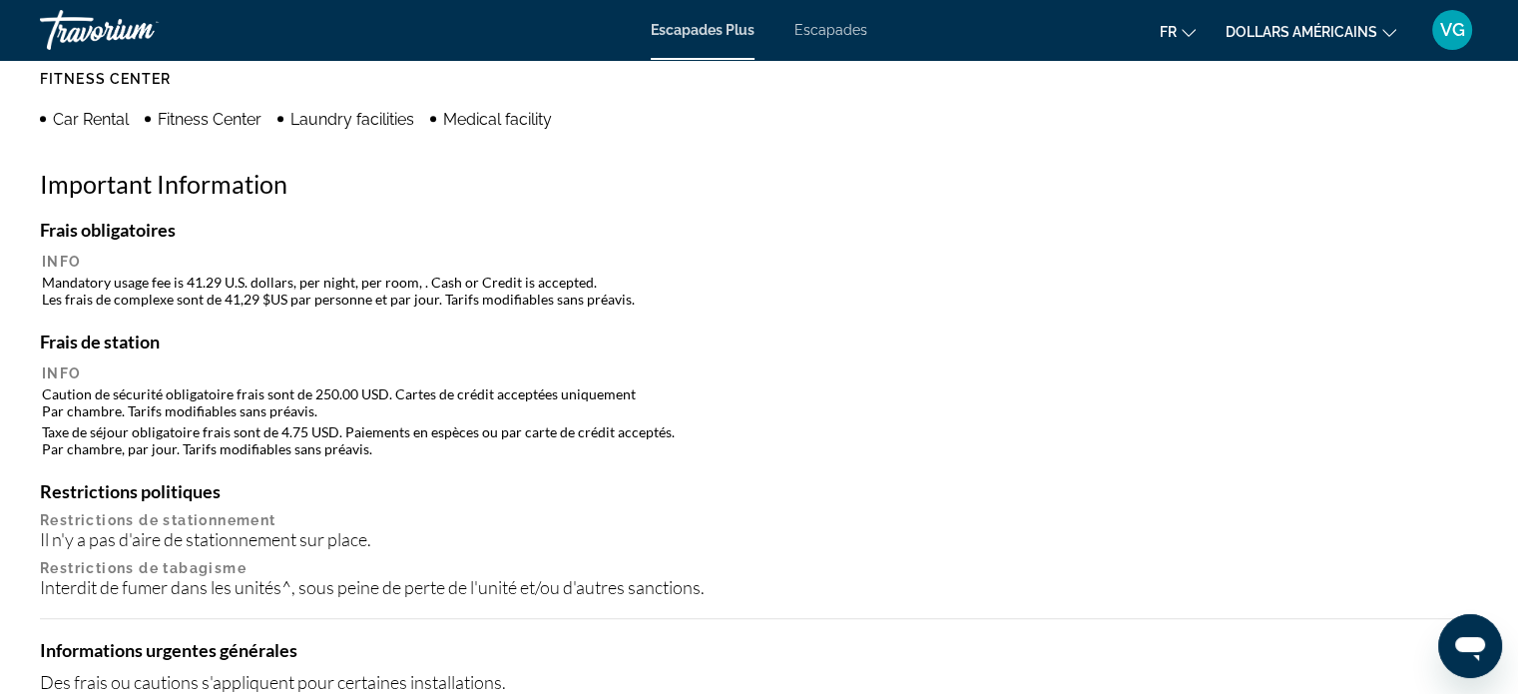
drag, startPoint x: 877, startPoint y: 31, endPoint x: 866, endPoint y: 32, distance: 11.0
click at [872, 31] on div "Escapades Plus Escapades fr English Español Français Italiano Português русский…" at bounding box center [759, 30] width 1518 height 52
click at [851, 32] on font "Escapades" at bounding box center [830, 30] width 73 height 16
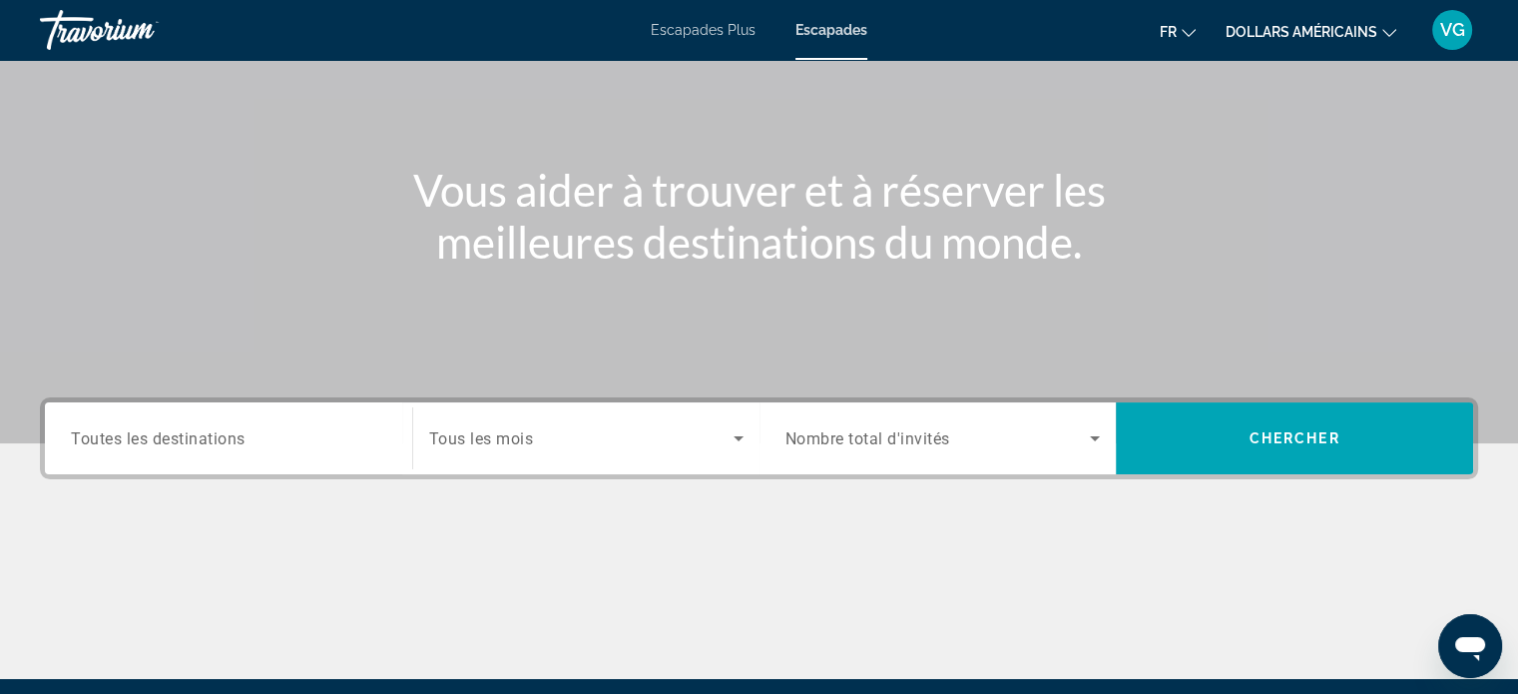
scroll to position [384, 0]
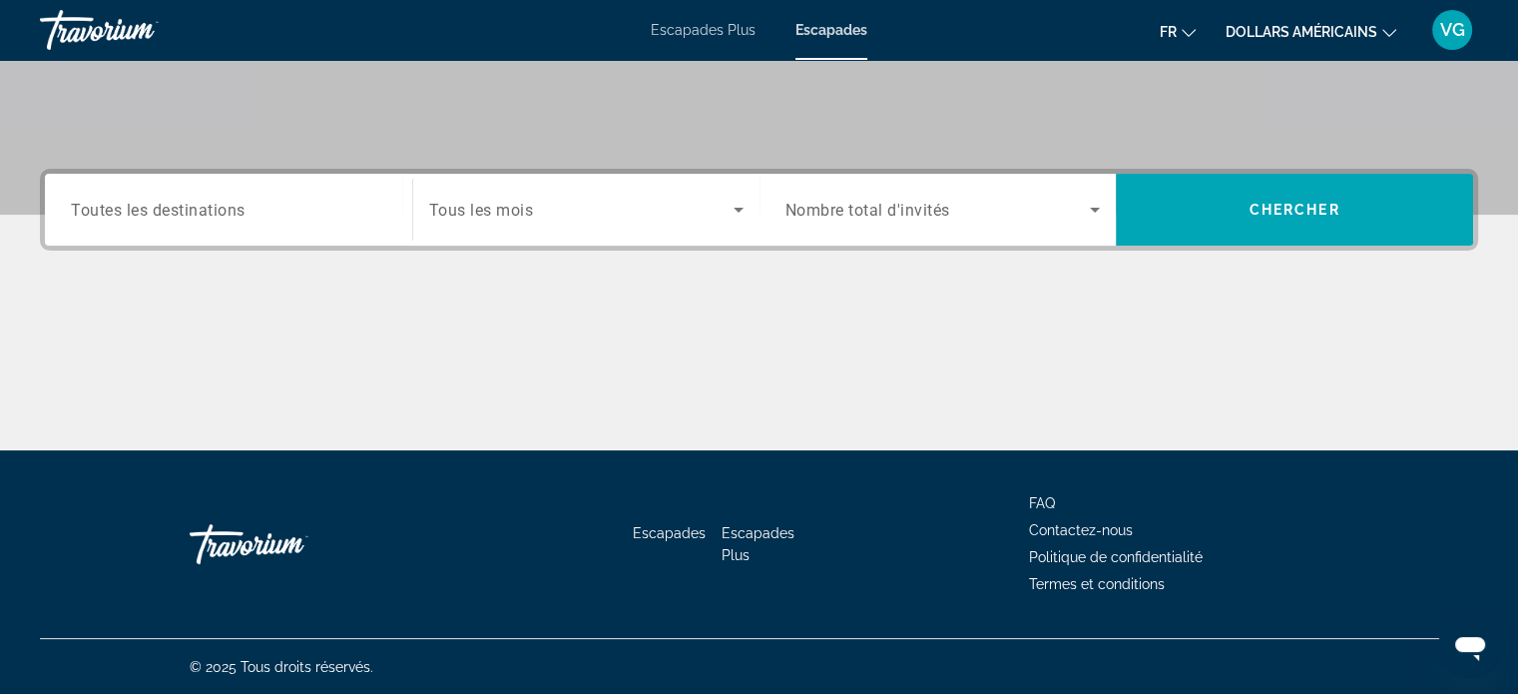
click at [213, 223] on div "Search widget" at bounding box center [228, 210] width 315 height 57
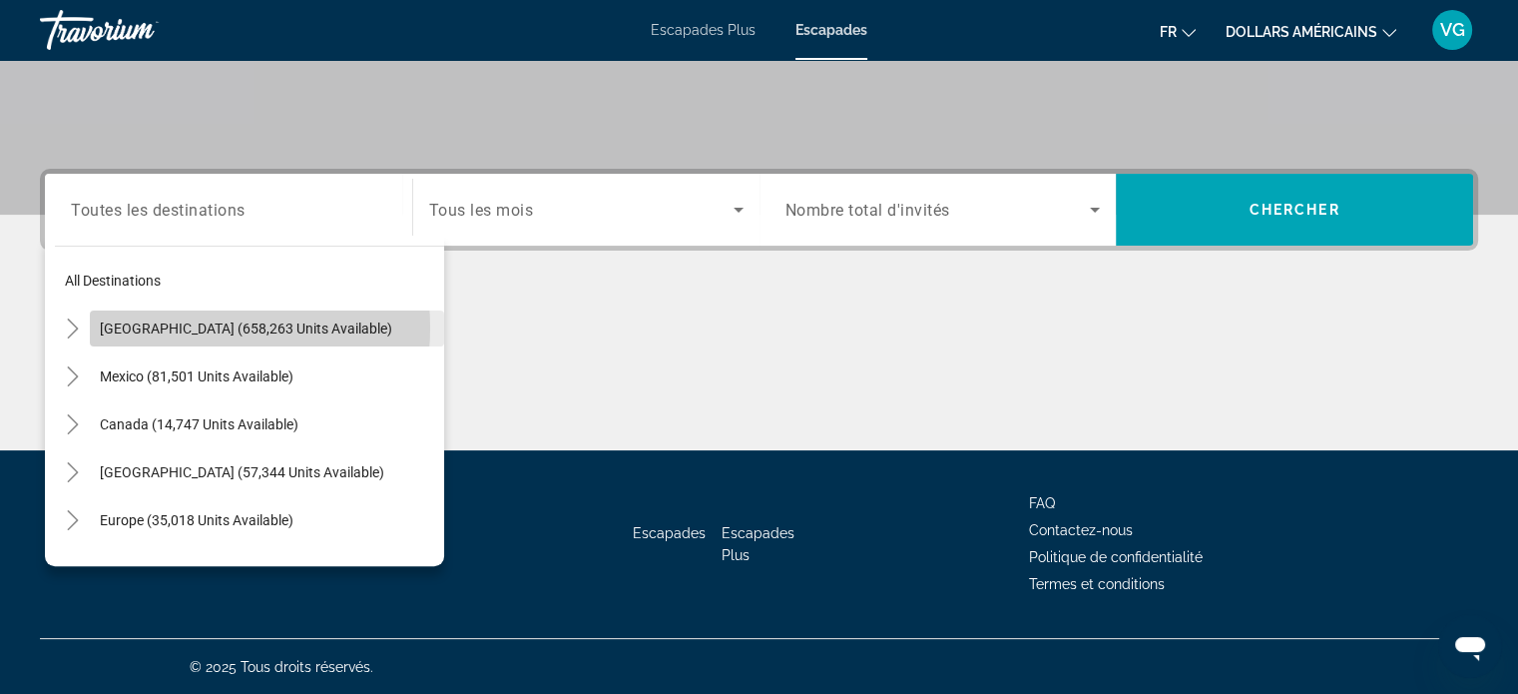
click at [193, 326] on span "[GEOGRAPHIC_DATA] (658,263 units available)" at bounding box center [246, 328] width 292 height 16
type input "**********"
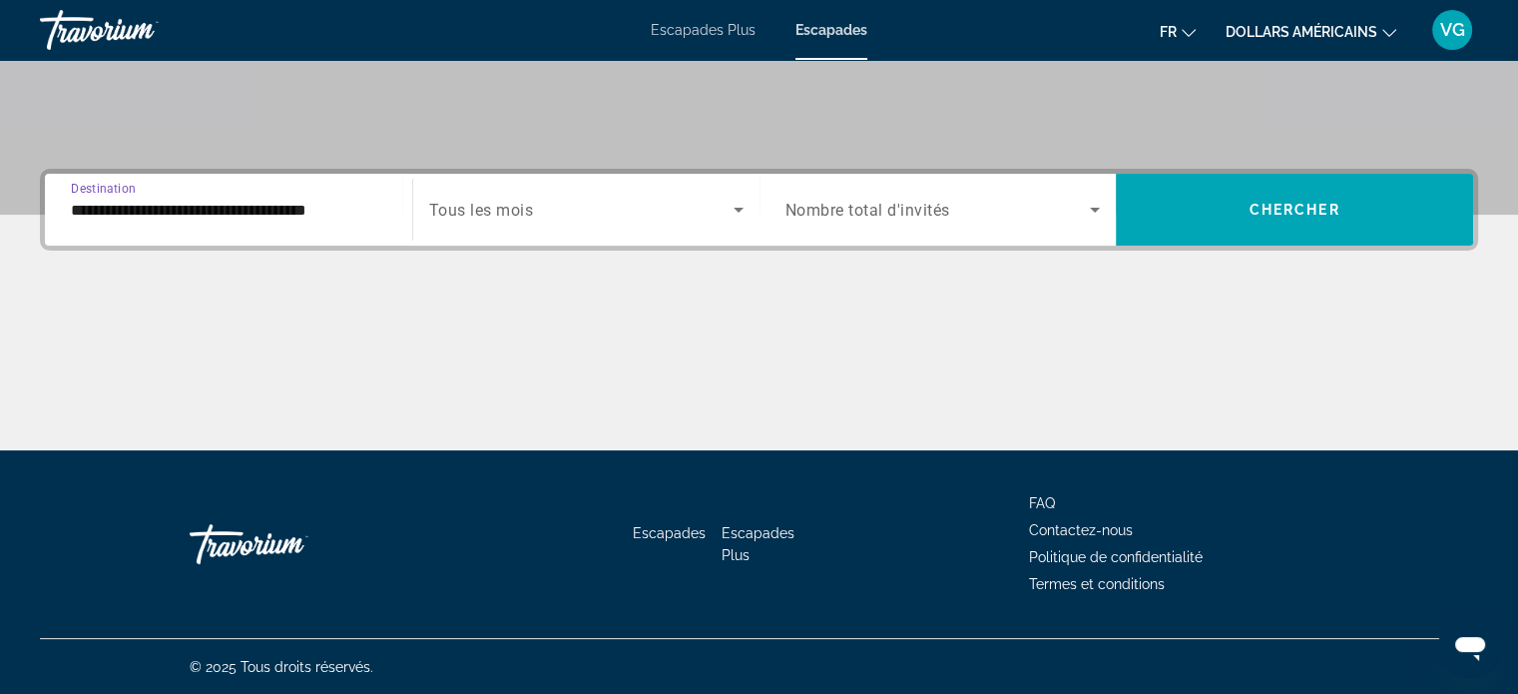
click at [587, 220] on span "Search widget" at bounding box center [581, 210] width 304 height 24
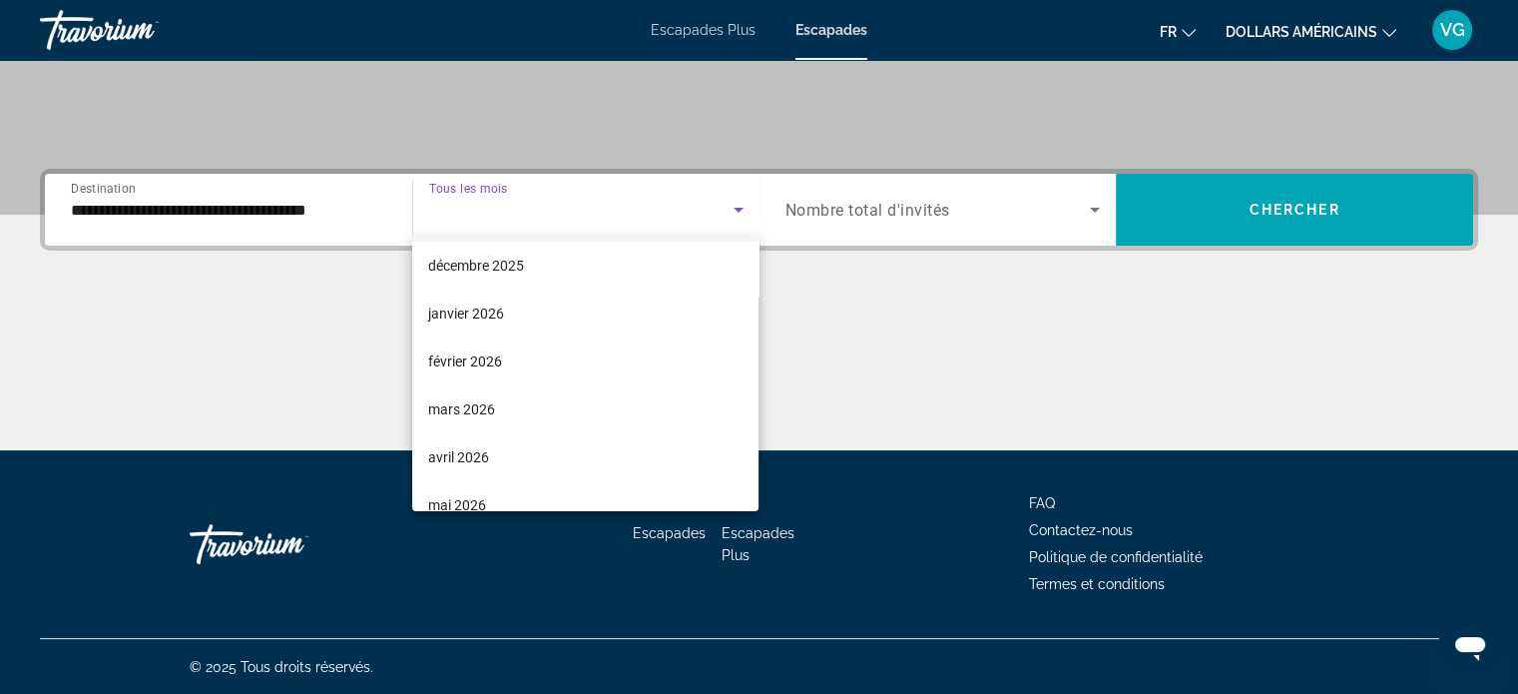
scroll to position [200, 0]
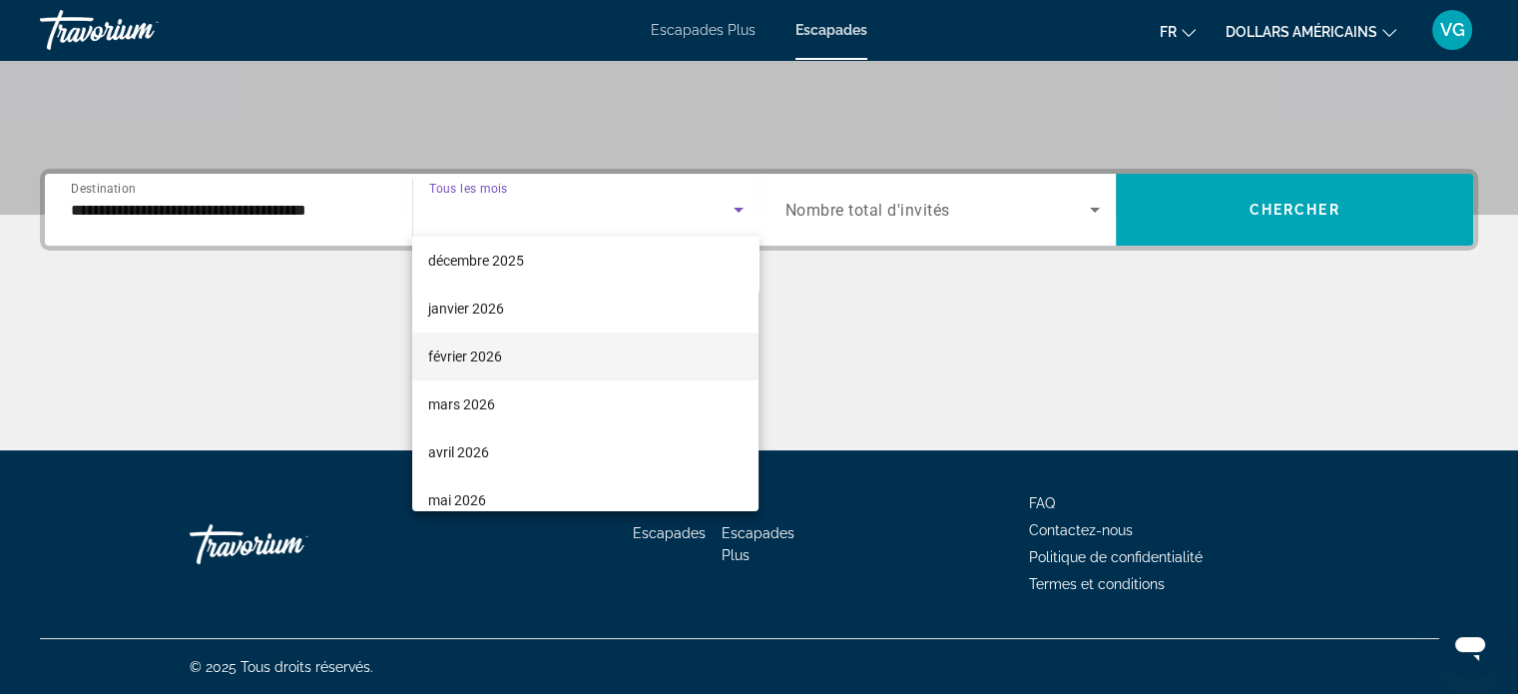
click at [468, 353] on font "février 2026" at bounding box center [465, 356] width 74 height 16
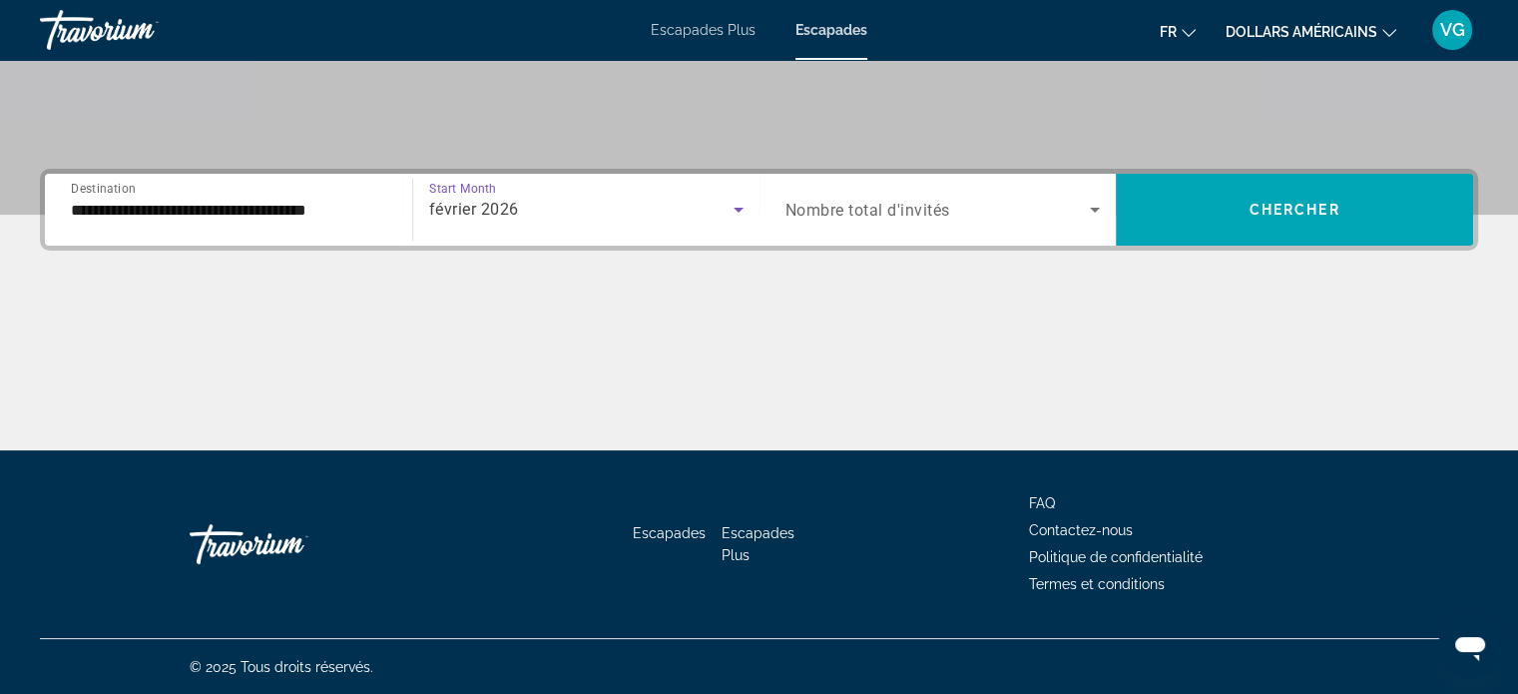
click at [979, 207] on span "Search widget" at bounding box center [937, 210] width 305 height 24
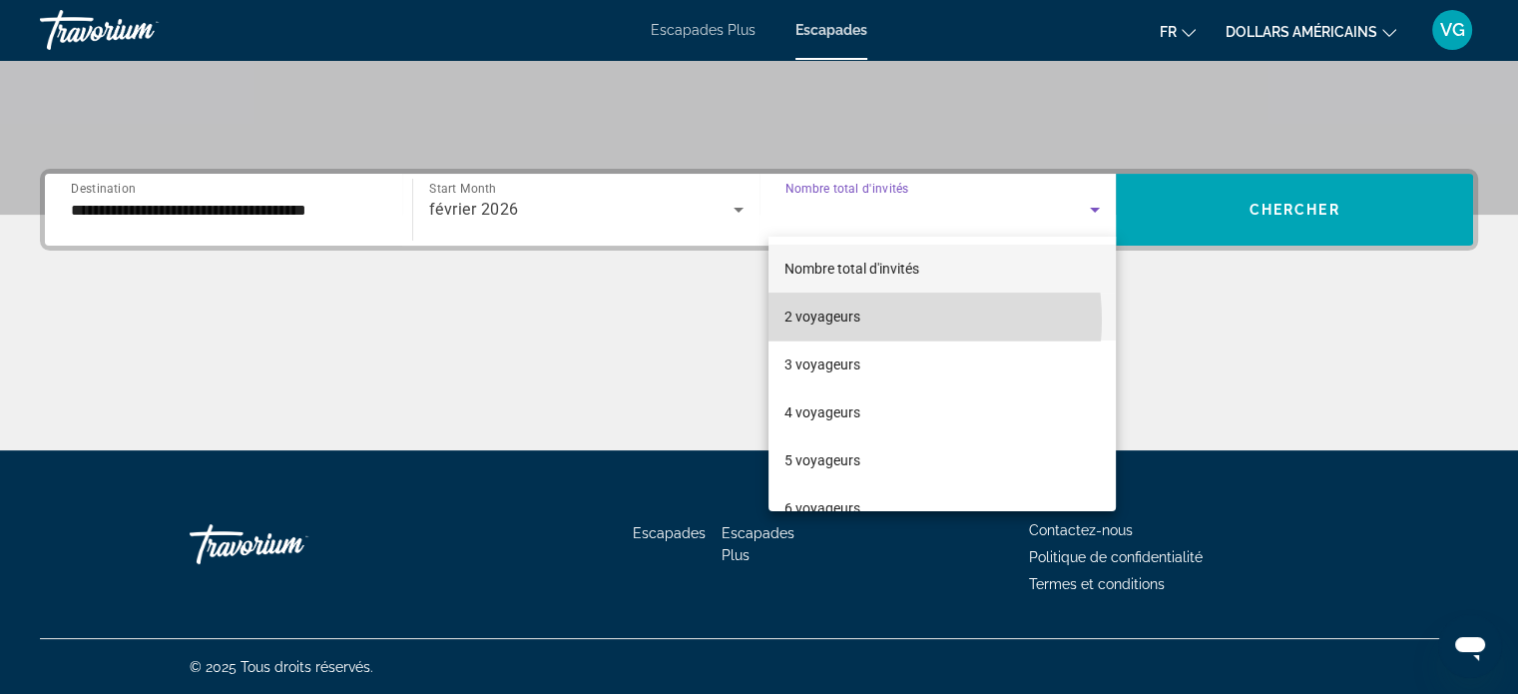
click at [862, 320] on mat-option "2 voyageurs" at bounding box center [942, 316] width 347 height 48
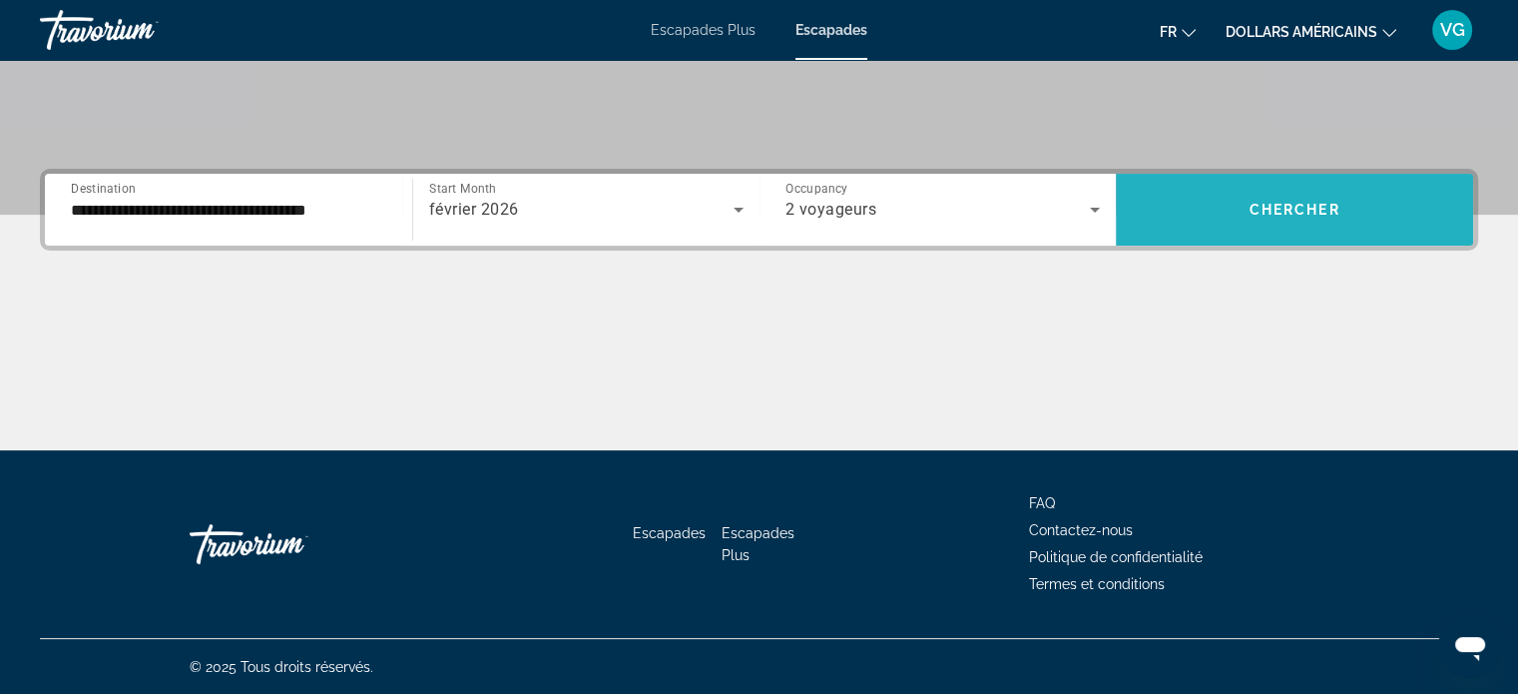
click at [1217, 200] on span "Search widget" at bounding box center [1294, 210] width 357 height 48
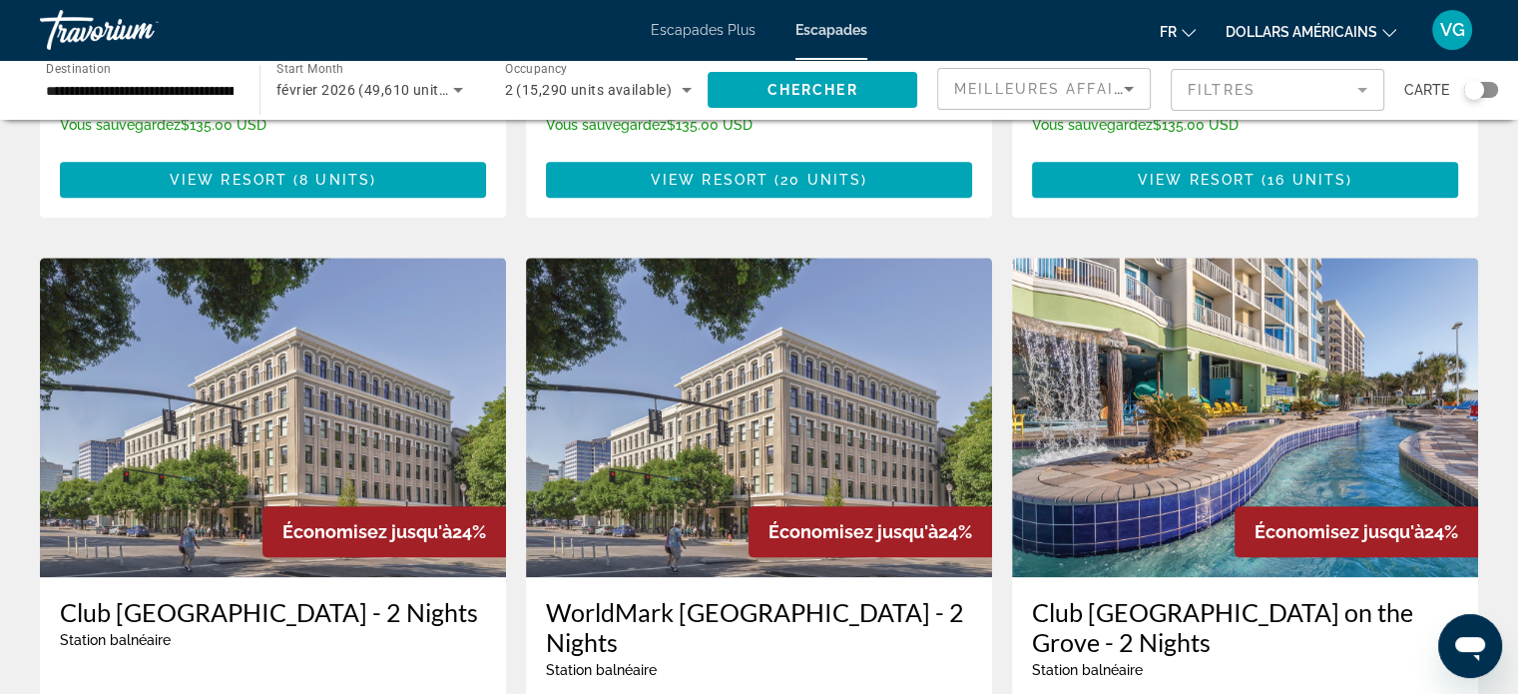
scroll to position [1797, 0]
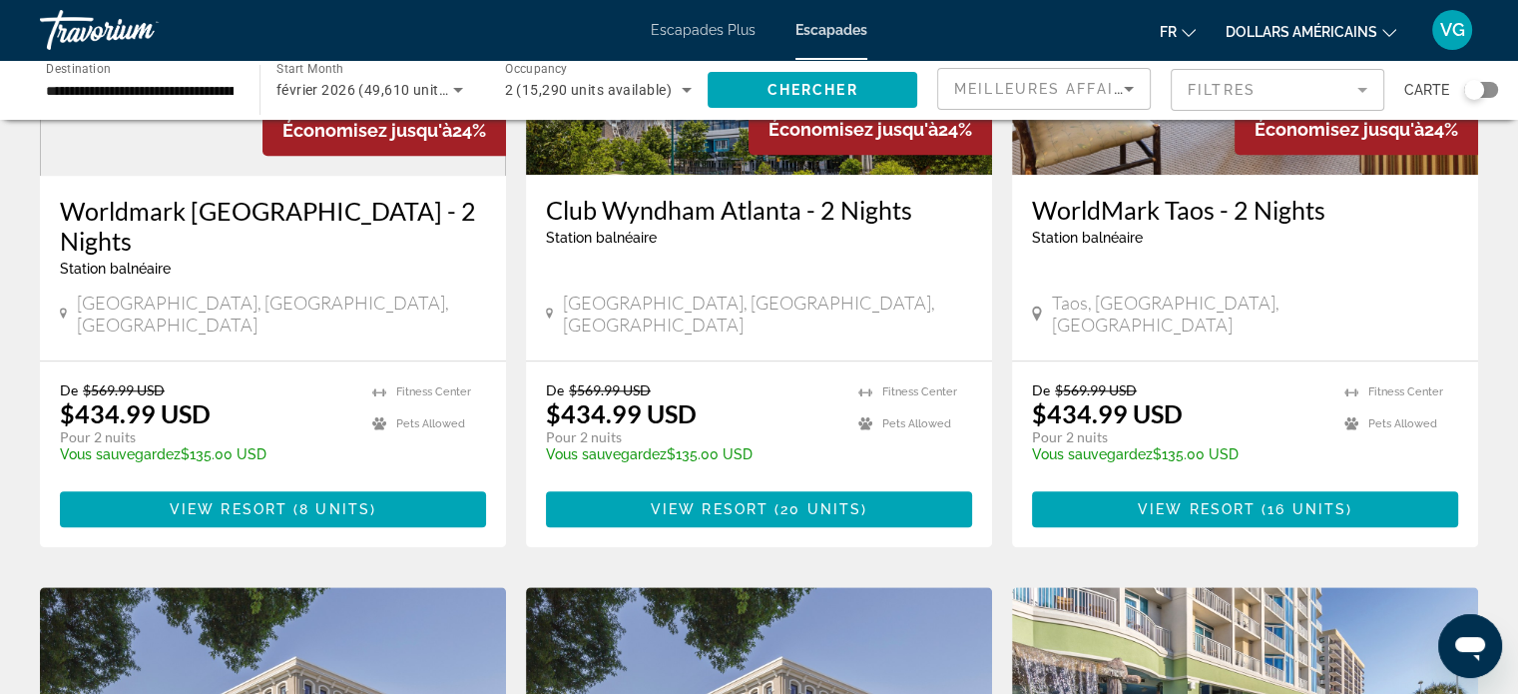
click at [1128, 93] on icon "Sort by" at bounding box center [1129, 89] width 24 height 24
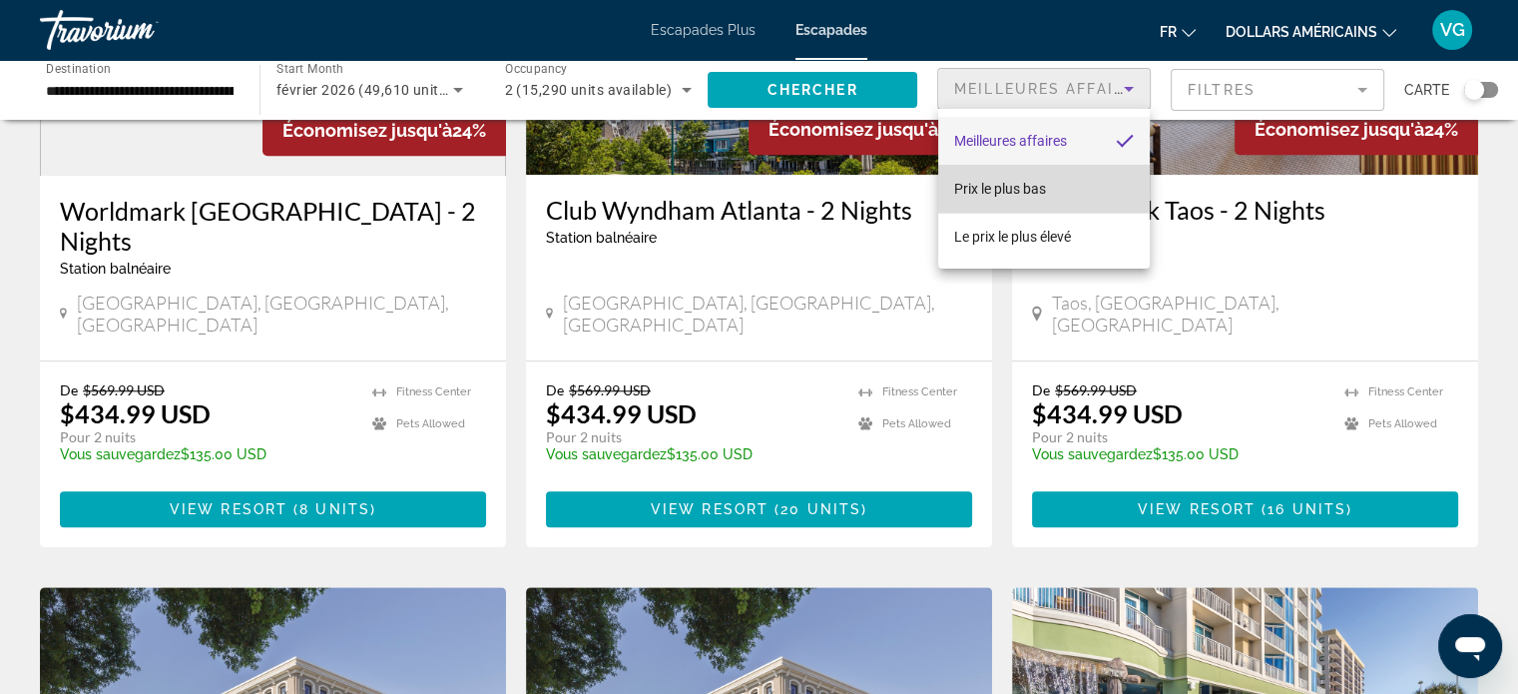
click at [1064, 185] on mat-option "Prix ​​​​le plus bas" at bounding box center [1044, 189] width 212 height 48
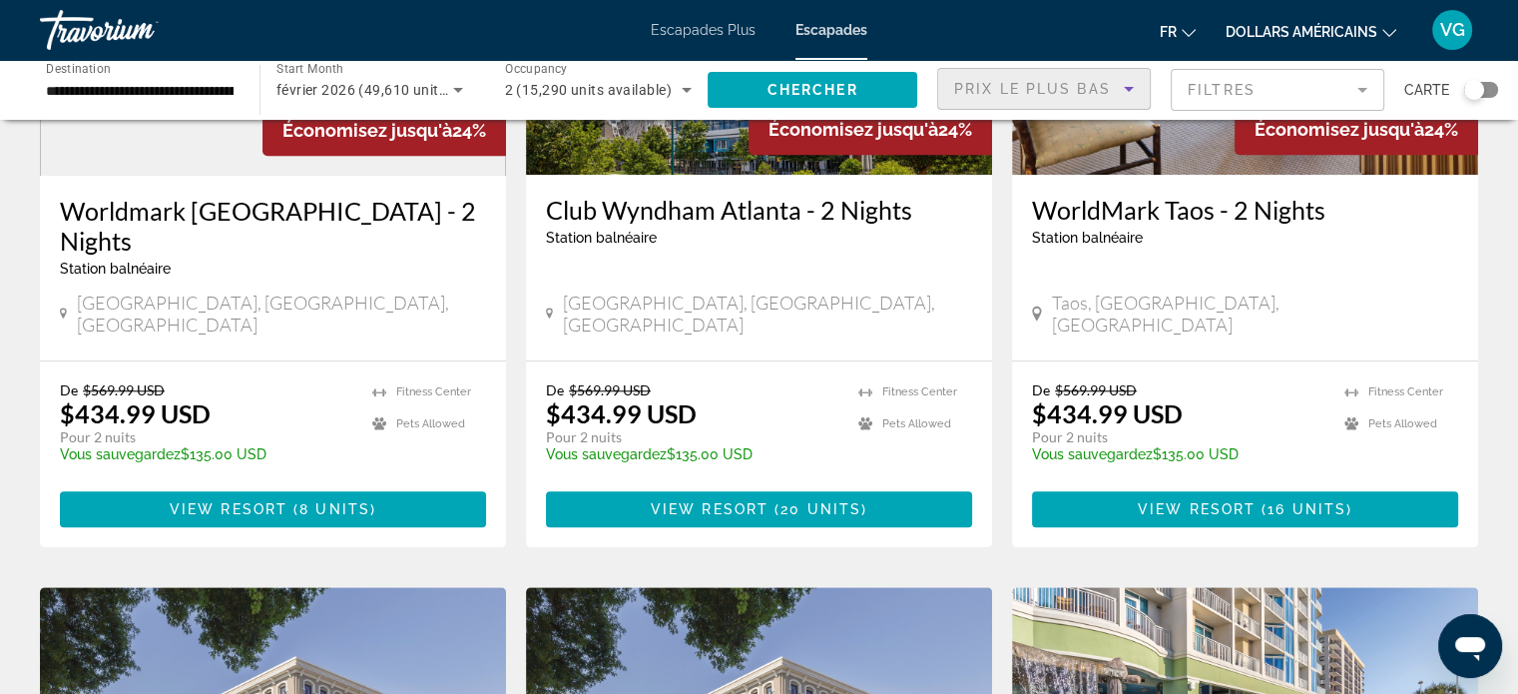
click at [1289, 91] on mat-form-field "Filtres" at bounding box center [1278, 90] width 214 height 42
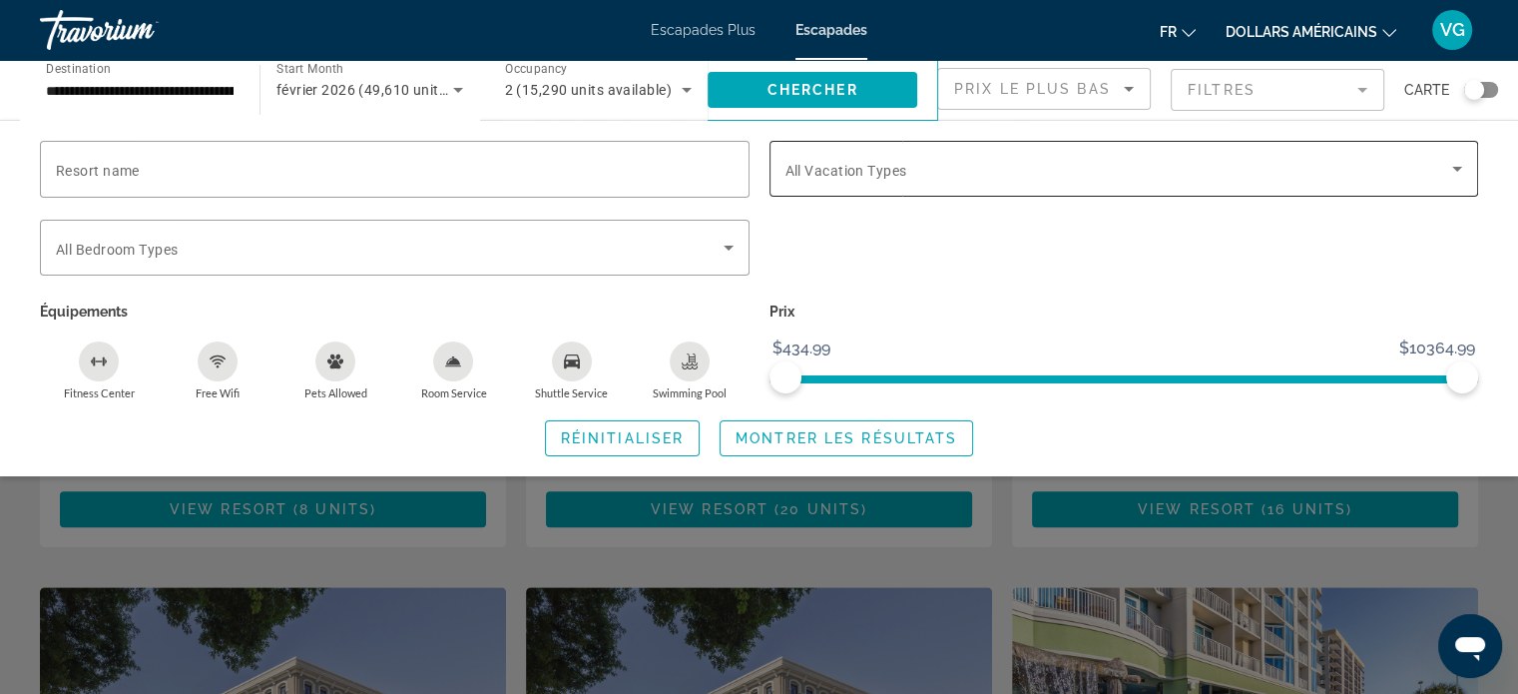
click at [987, 185] on div "Search widget" at bounding box center [1124, 169] width 678 height 56
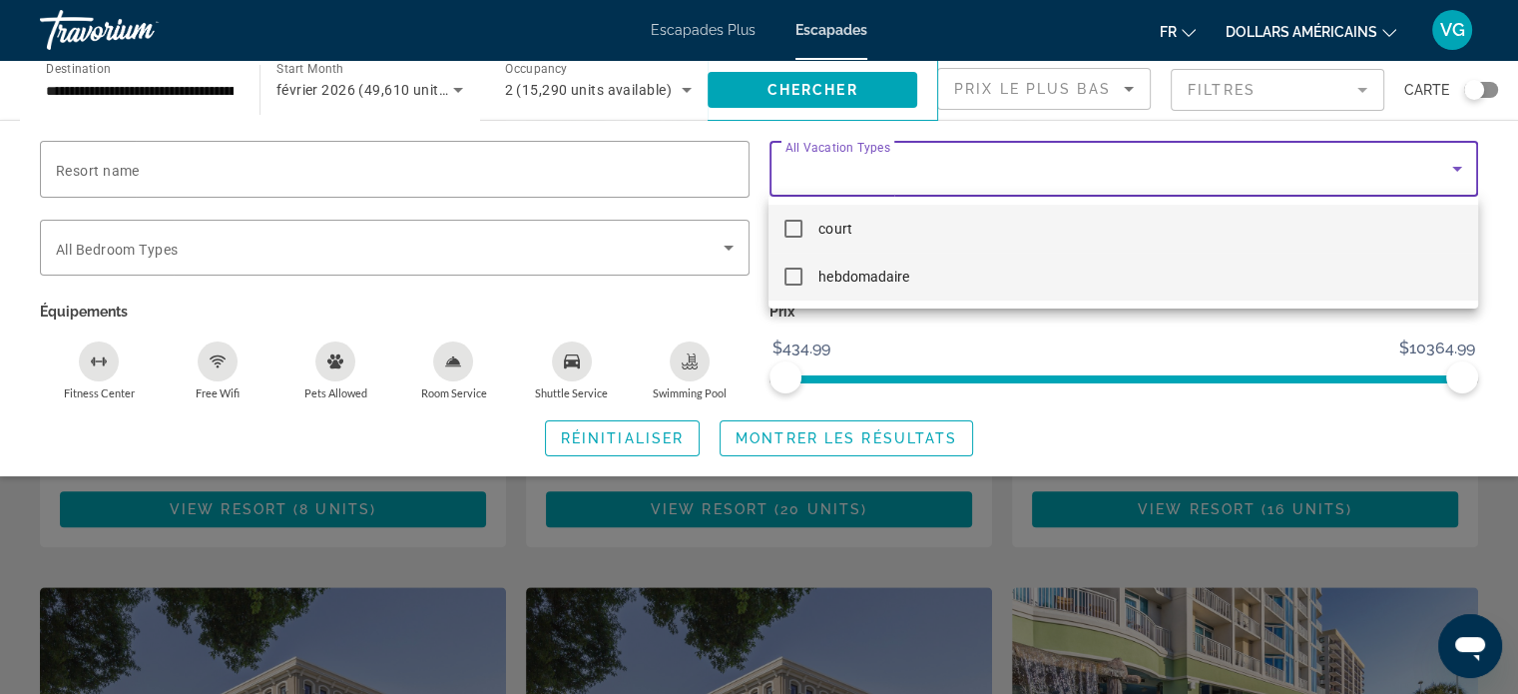
click at [893, 274] on font "hebdomadaire" at bounding box center [863, 276] width 90 height 16
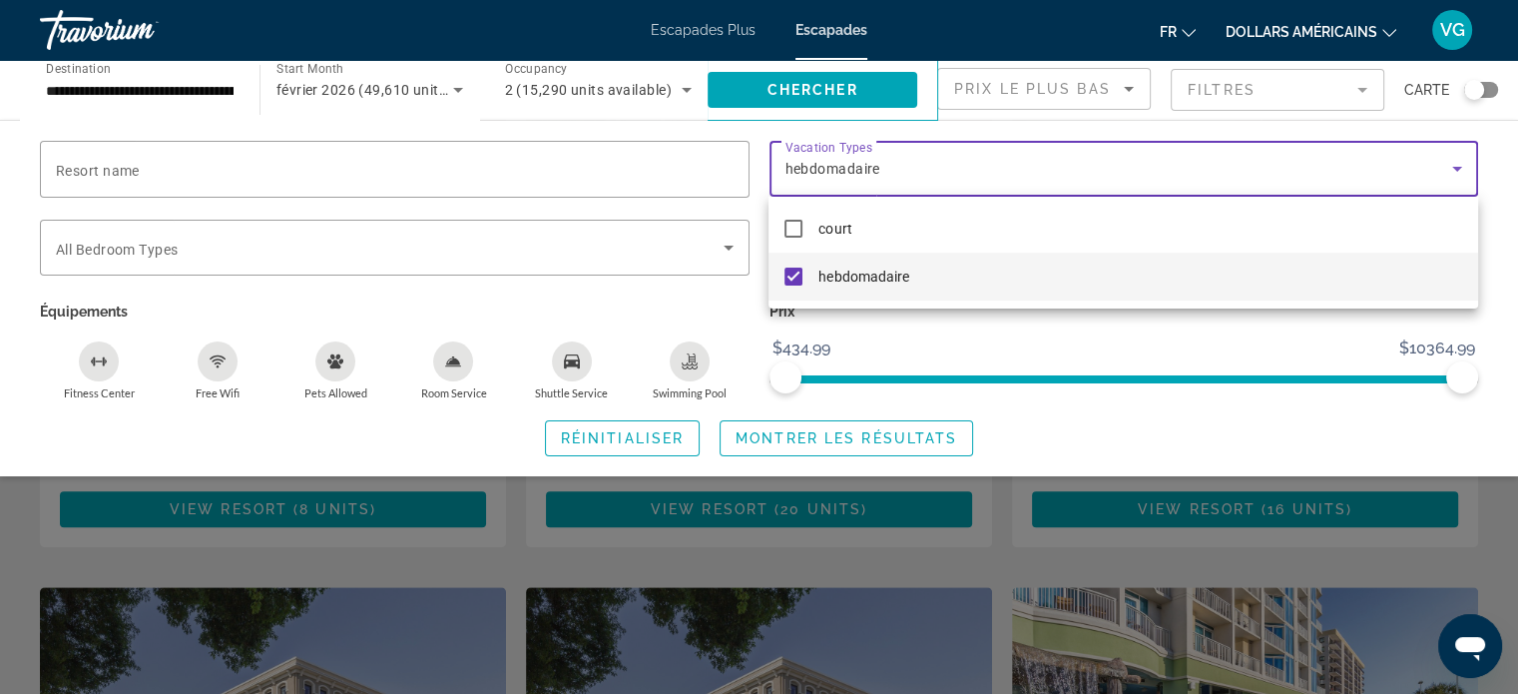
click at [1284, 344] on div at bounding box center [759, 347] width 1518 height 694
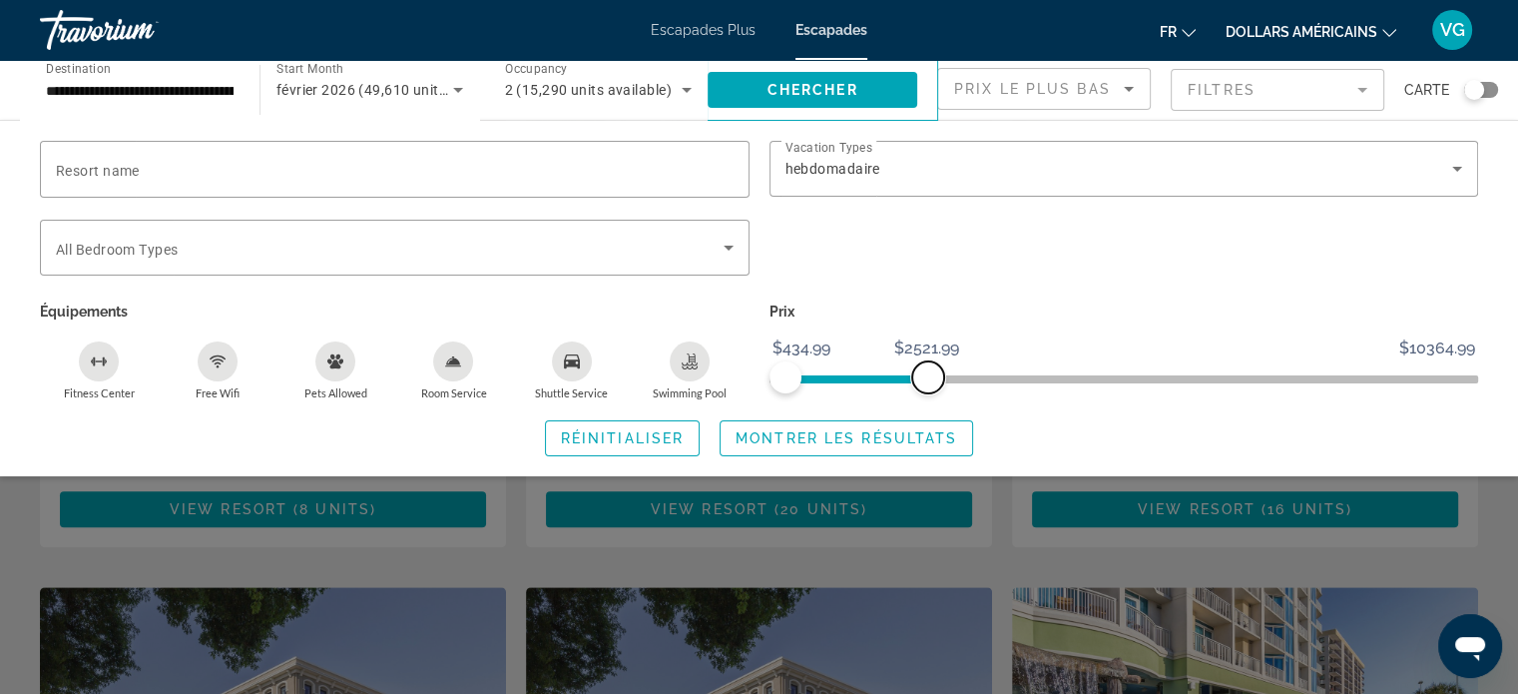
drag, startPoint x: 1466, startPoint y: 375, endPoint x: 925, endPoint y: 374, distance: 541.0
click at [926, 374] on span "ngx-slider-max" at bounding box center [928, 377] width 32 height 32
drag, startPoint x: 882, startPoint y: 455, endPoint x: 883, endPoint y: 445, distance: 10.0
click at [882, 452] on span "Search widget" at bounding box center [847, 438] width 252 height 48
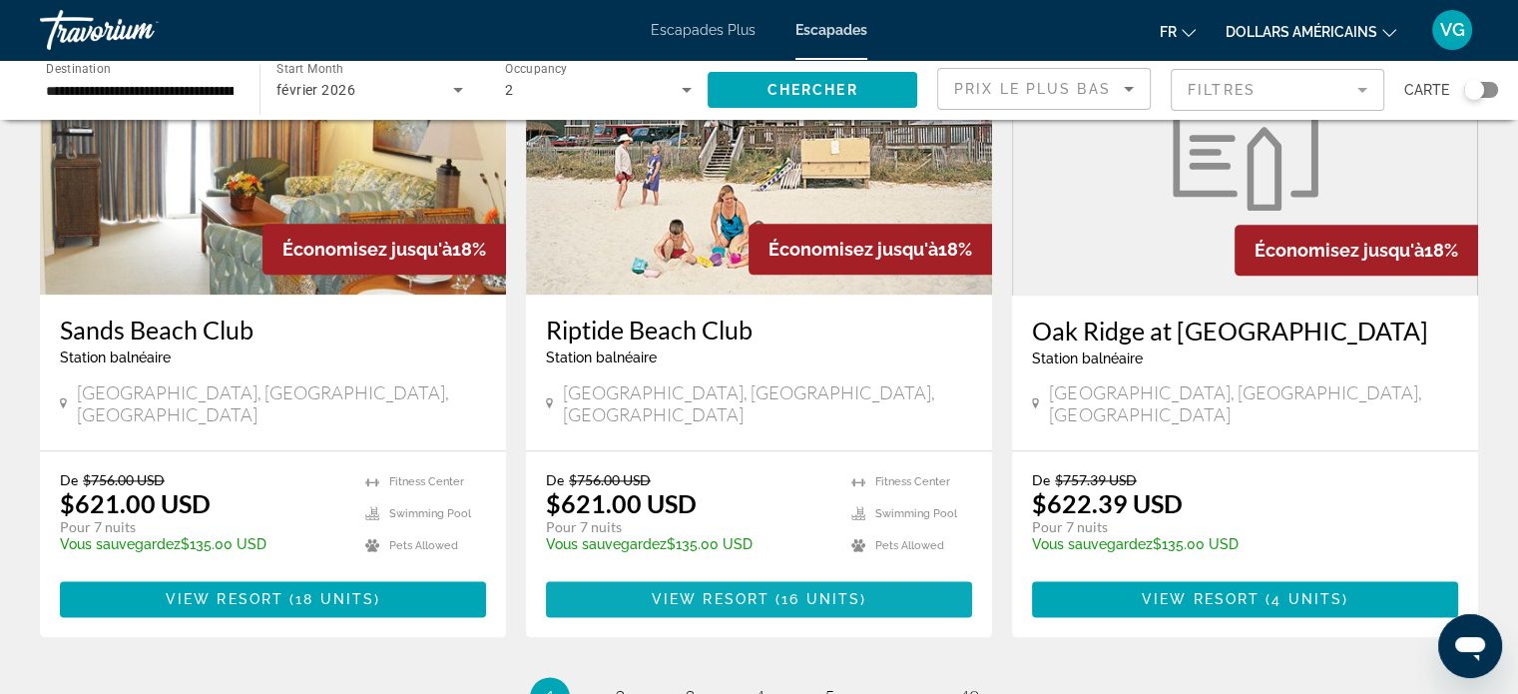
scroll to position [2435, 0]
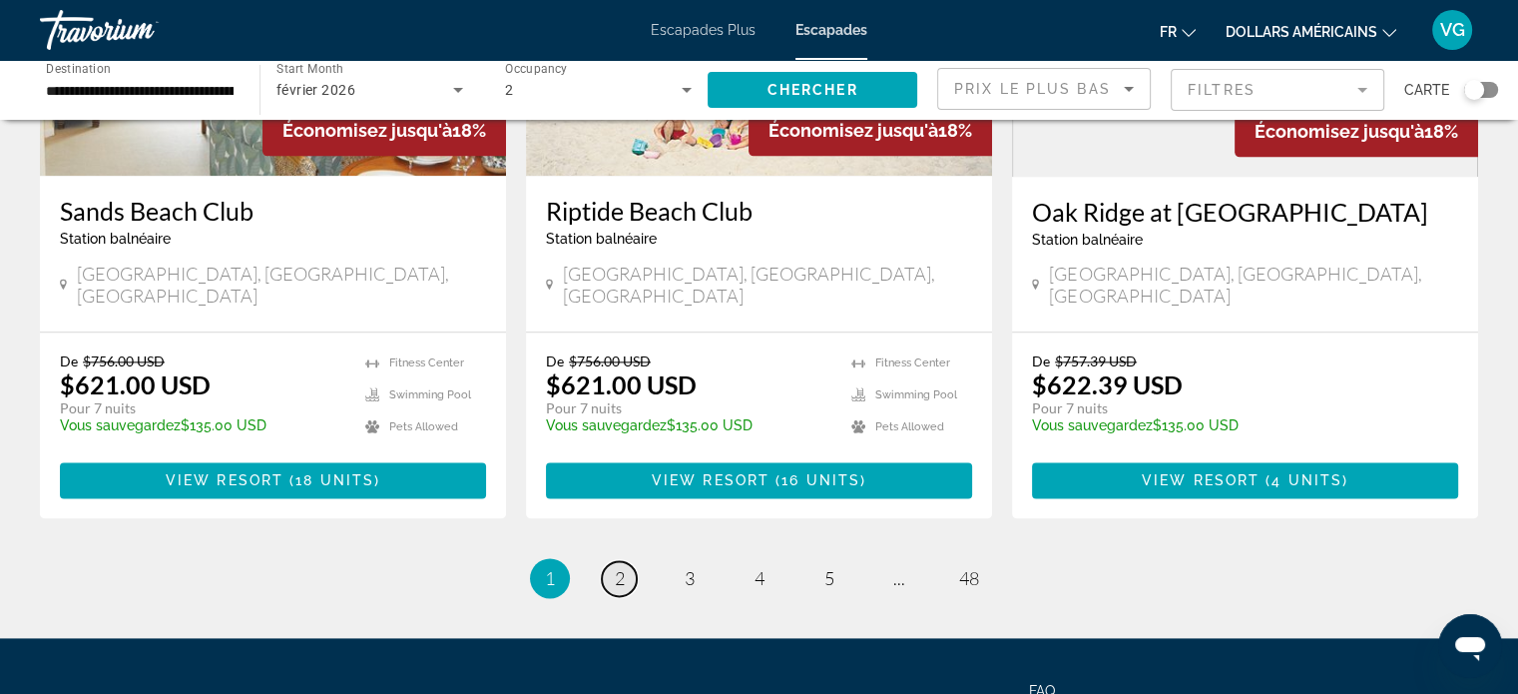
click at [619, 567] on span "2" at bounding box center [620, 578] width 10 height 22
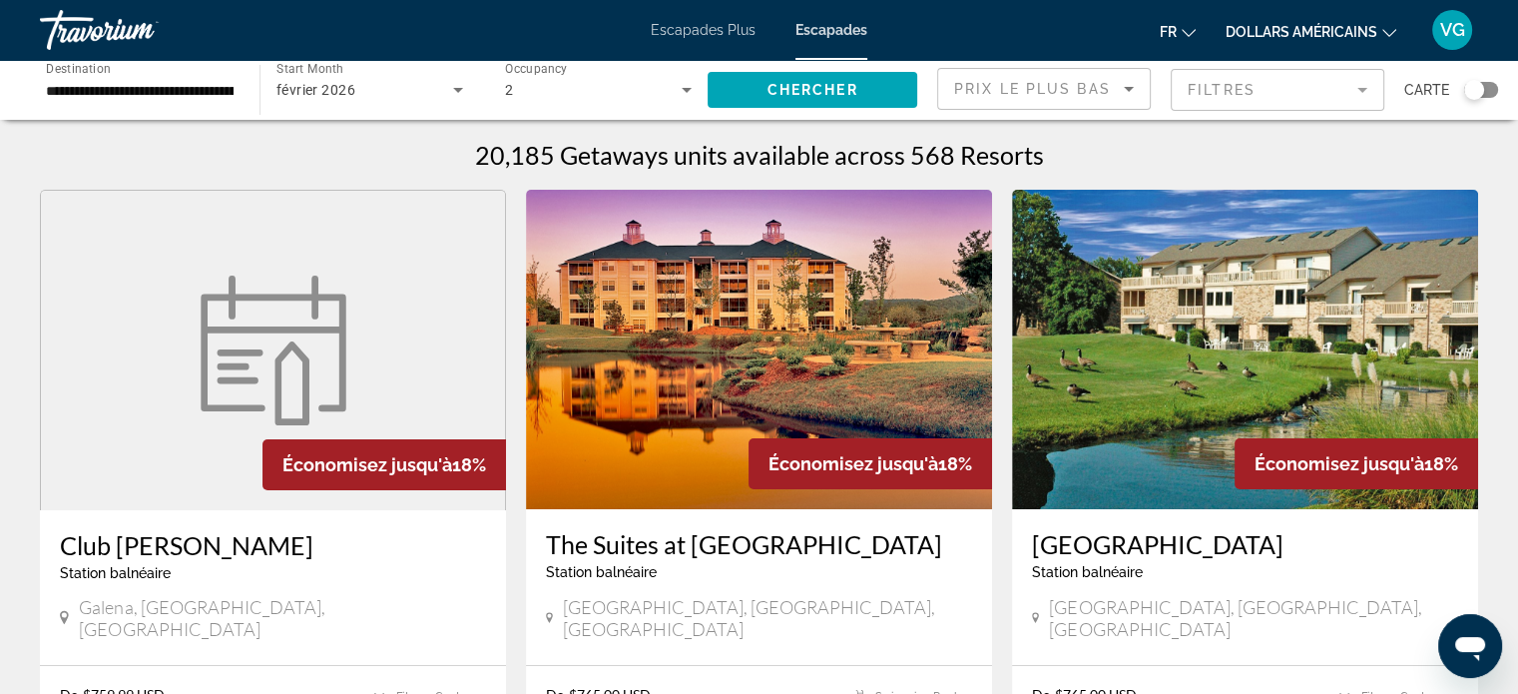
click at [298, 65] on span "Start Month" at bounding box center [309, 69] width 67 height 14
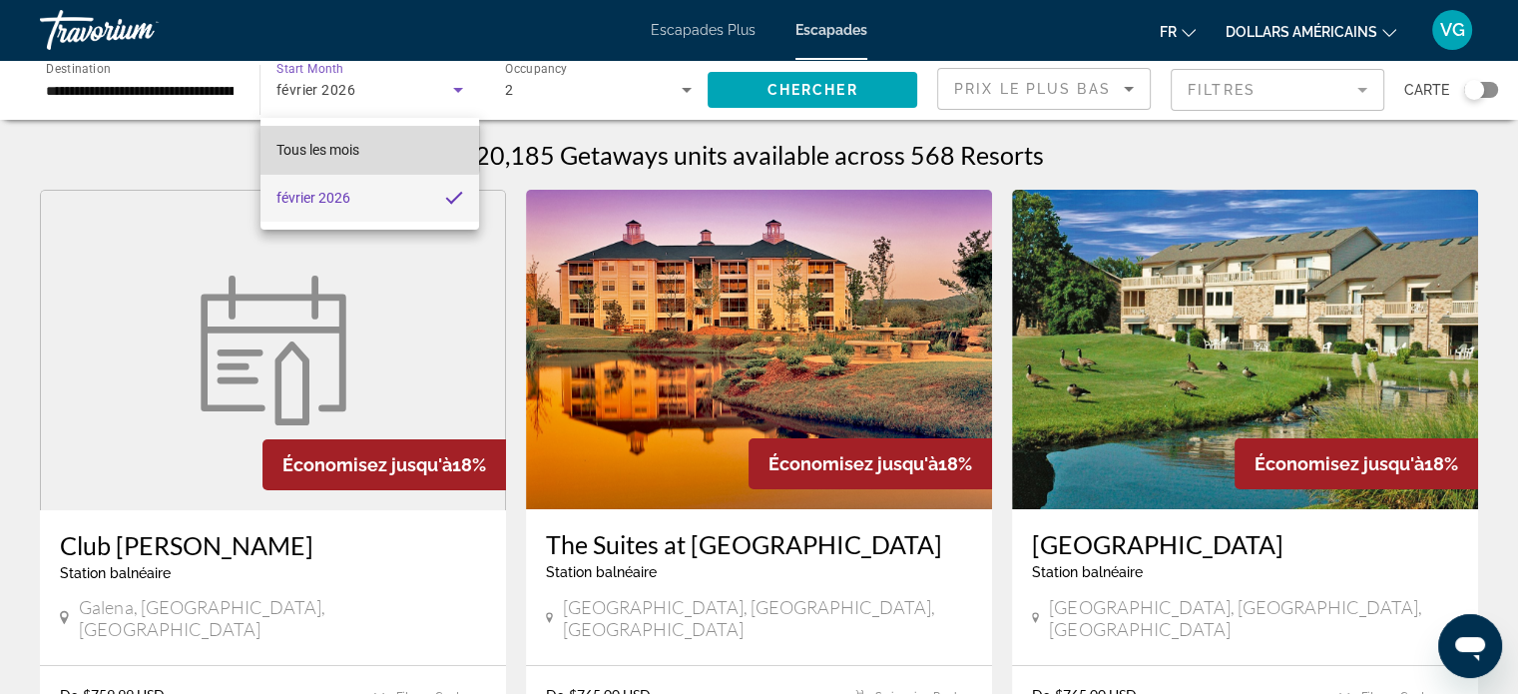
click at [353, 131] on mat-option "Tous les mois" at bounding box center [369, 150] width 219 height 48
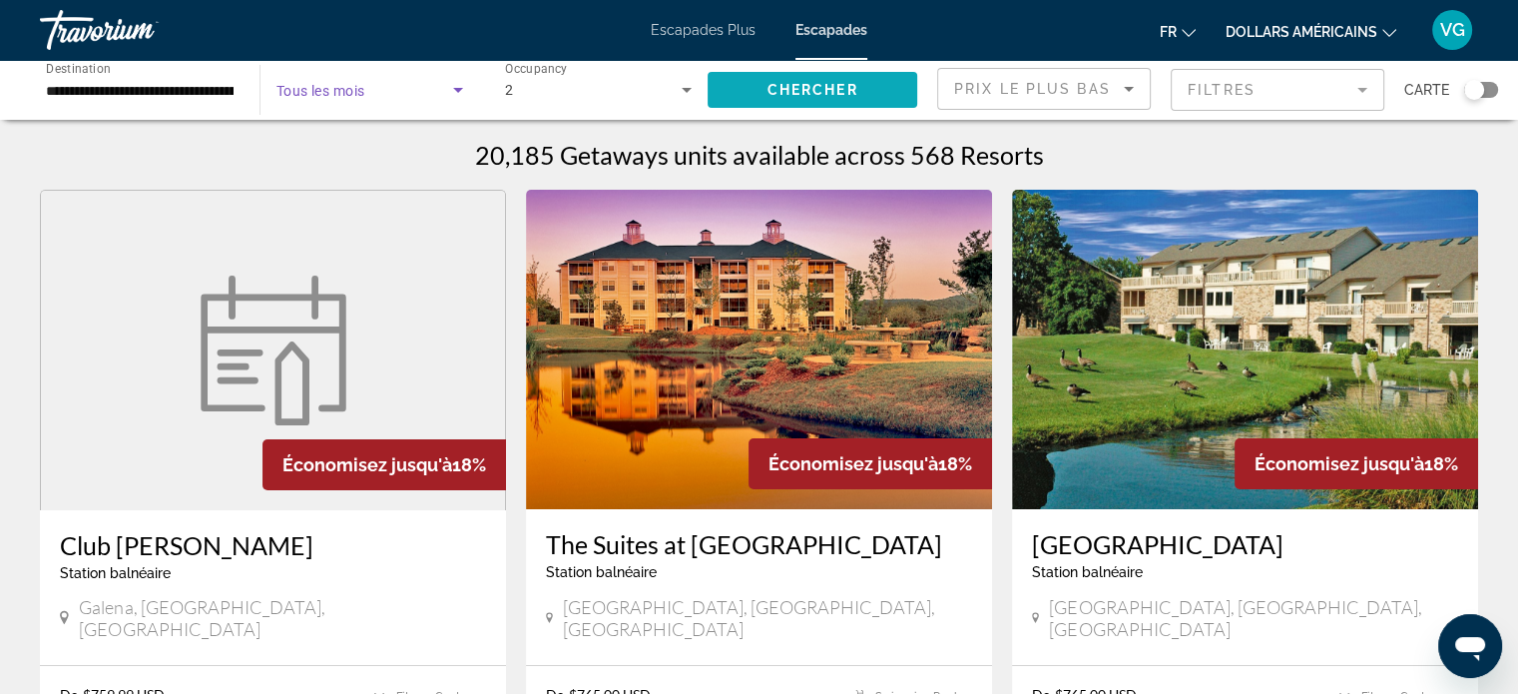
click at [794, 92] on span "Chercher" at bounding box center [813, 90] width 91 height 16
